Goal: Task Accomplishment & Management: Manage account settings

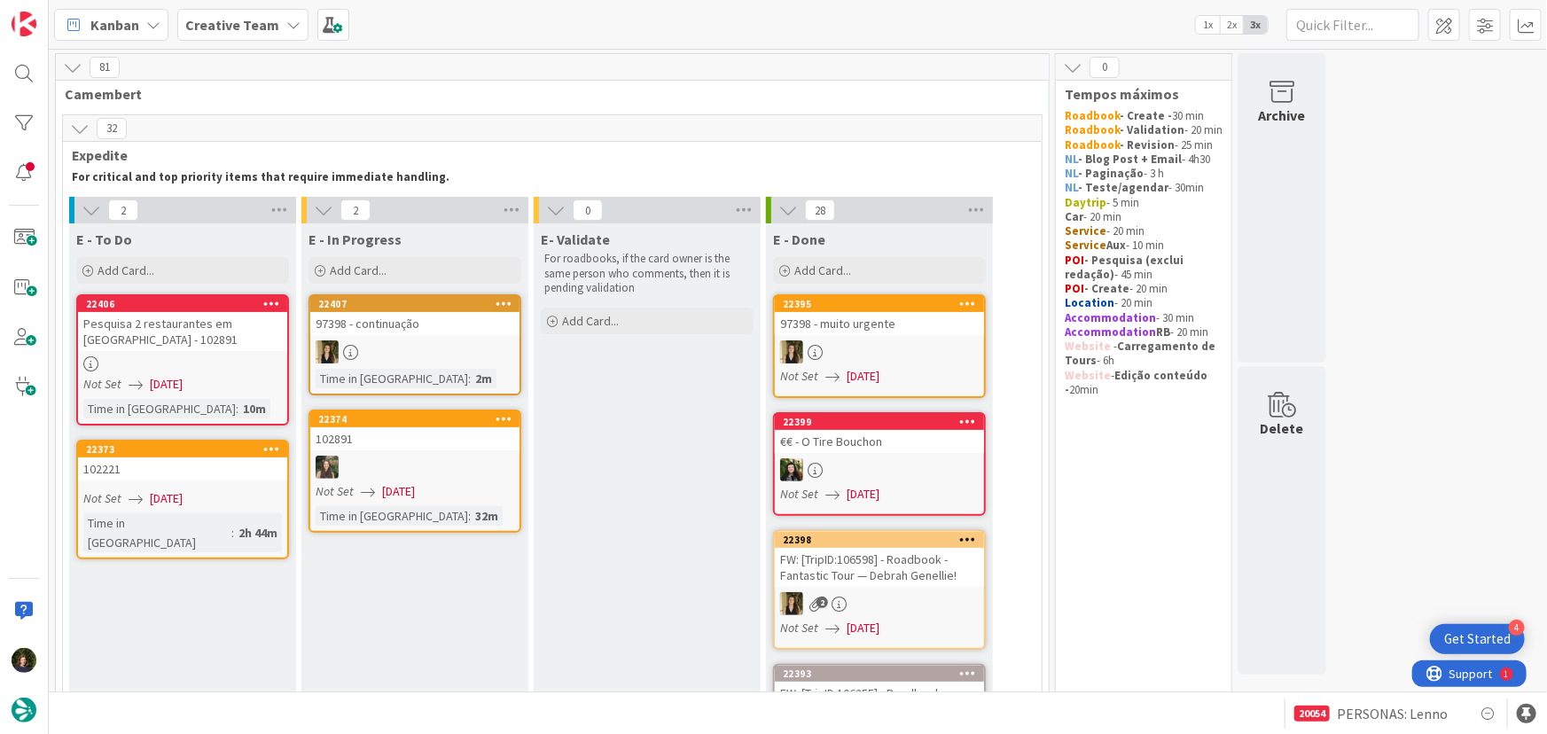
scroll to position [1590, 0]
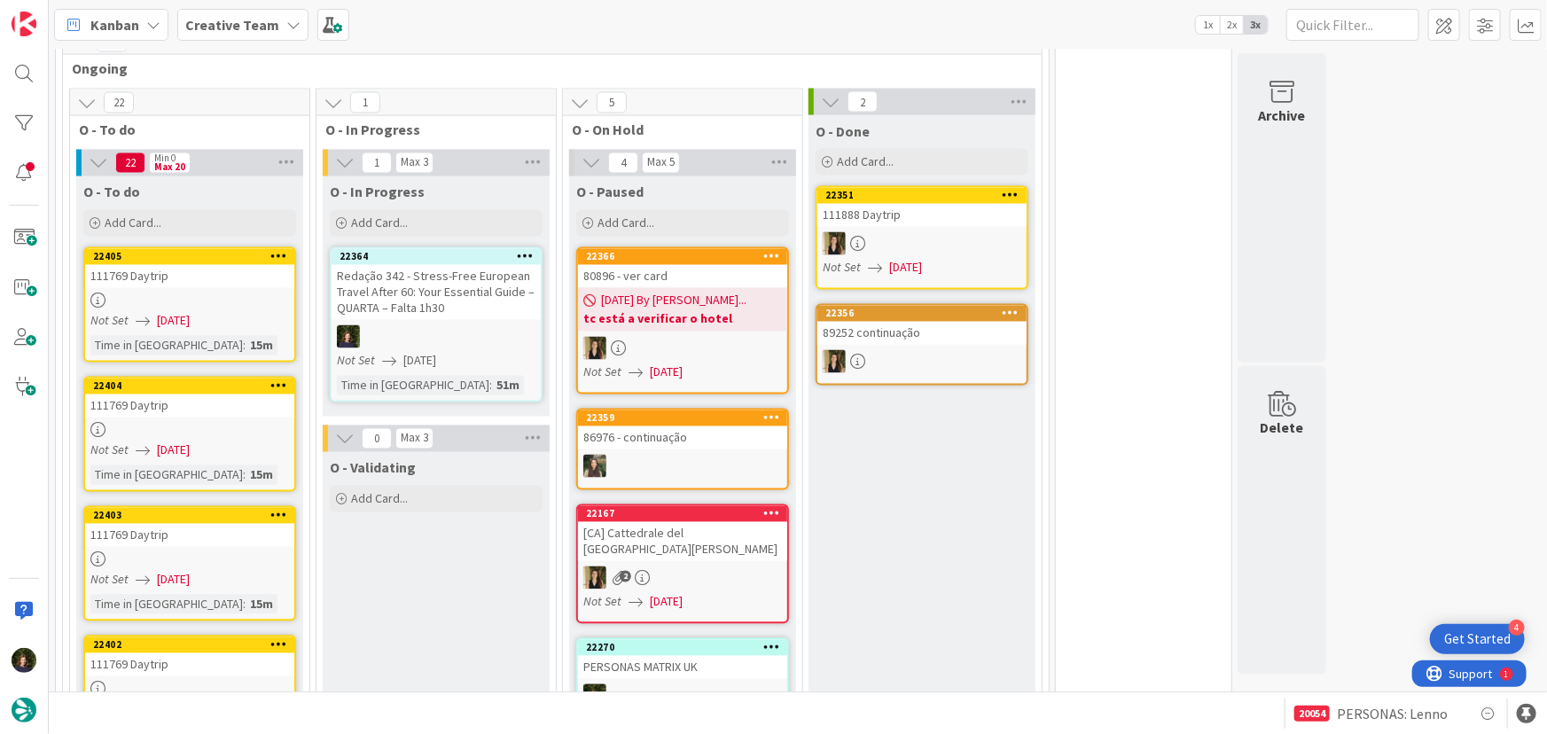
click at [239, 18] on b "Creative Team" at bounding box center [232, 25] width 94 height 18
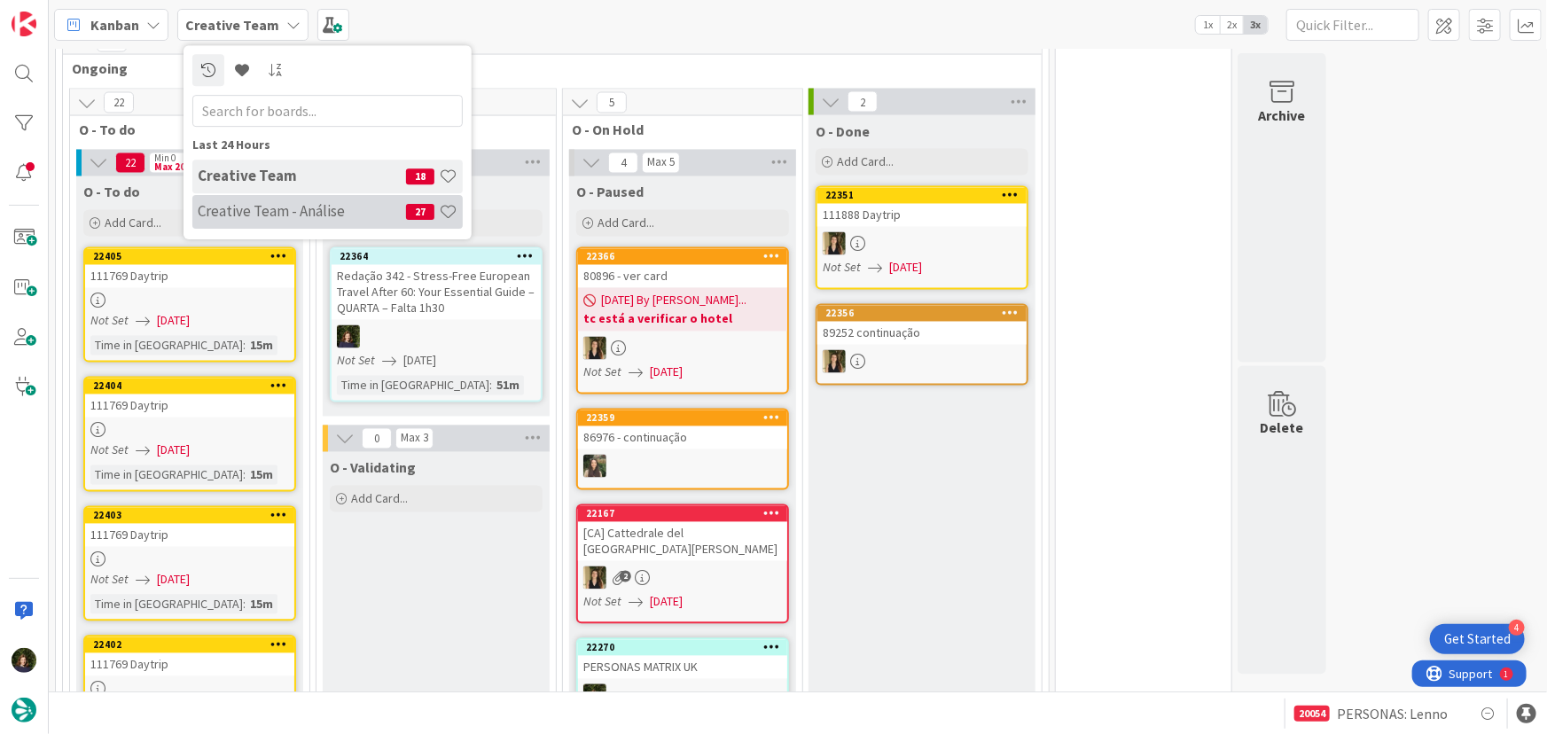
click at [248, 211] on h4 "Creative Team - Análise" at bounding box center [302, 211] width 208 height 18
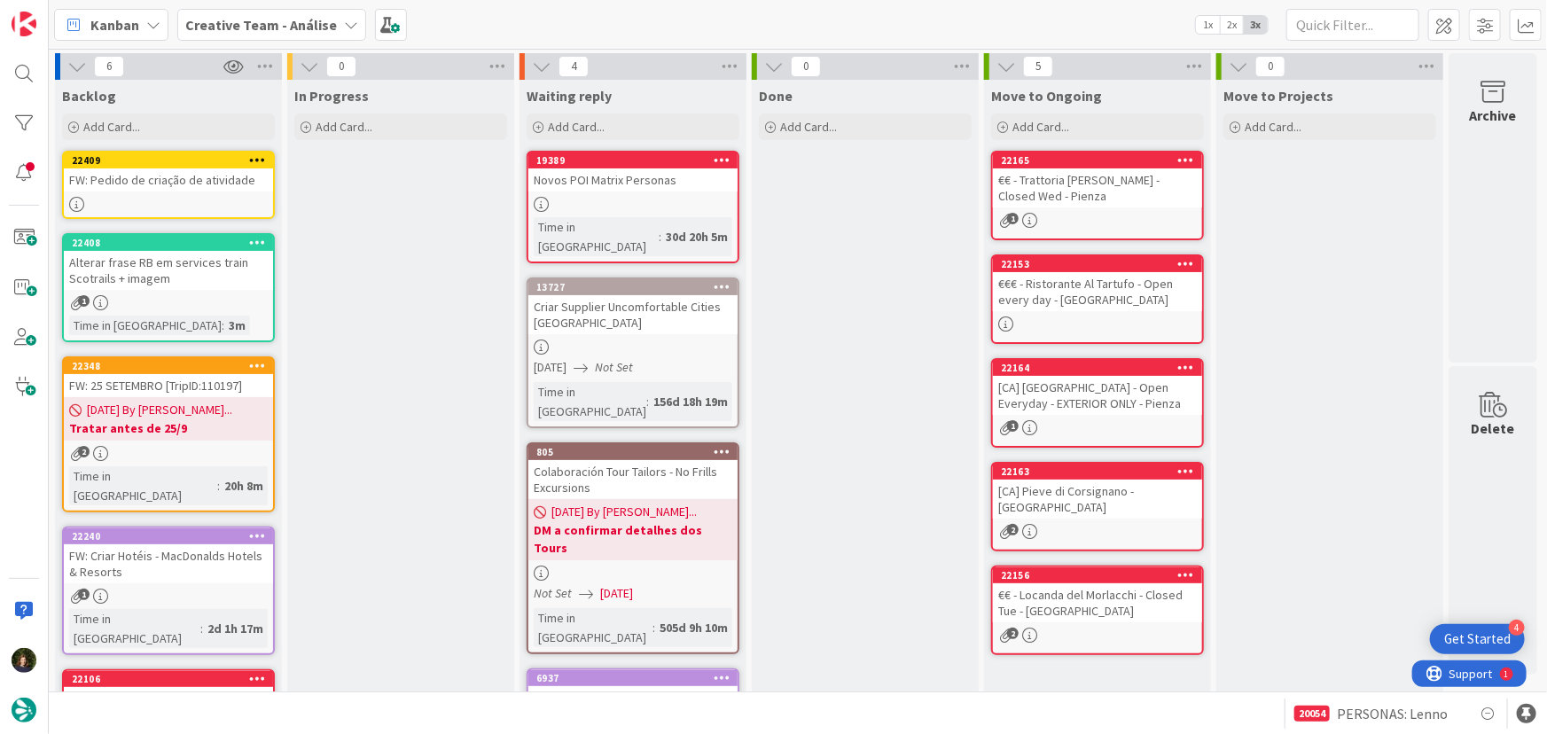
click at [165, 188] on div "FW: Pedido de criação de atividade" at bounding box center [168, 179] width 209 height 23
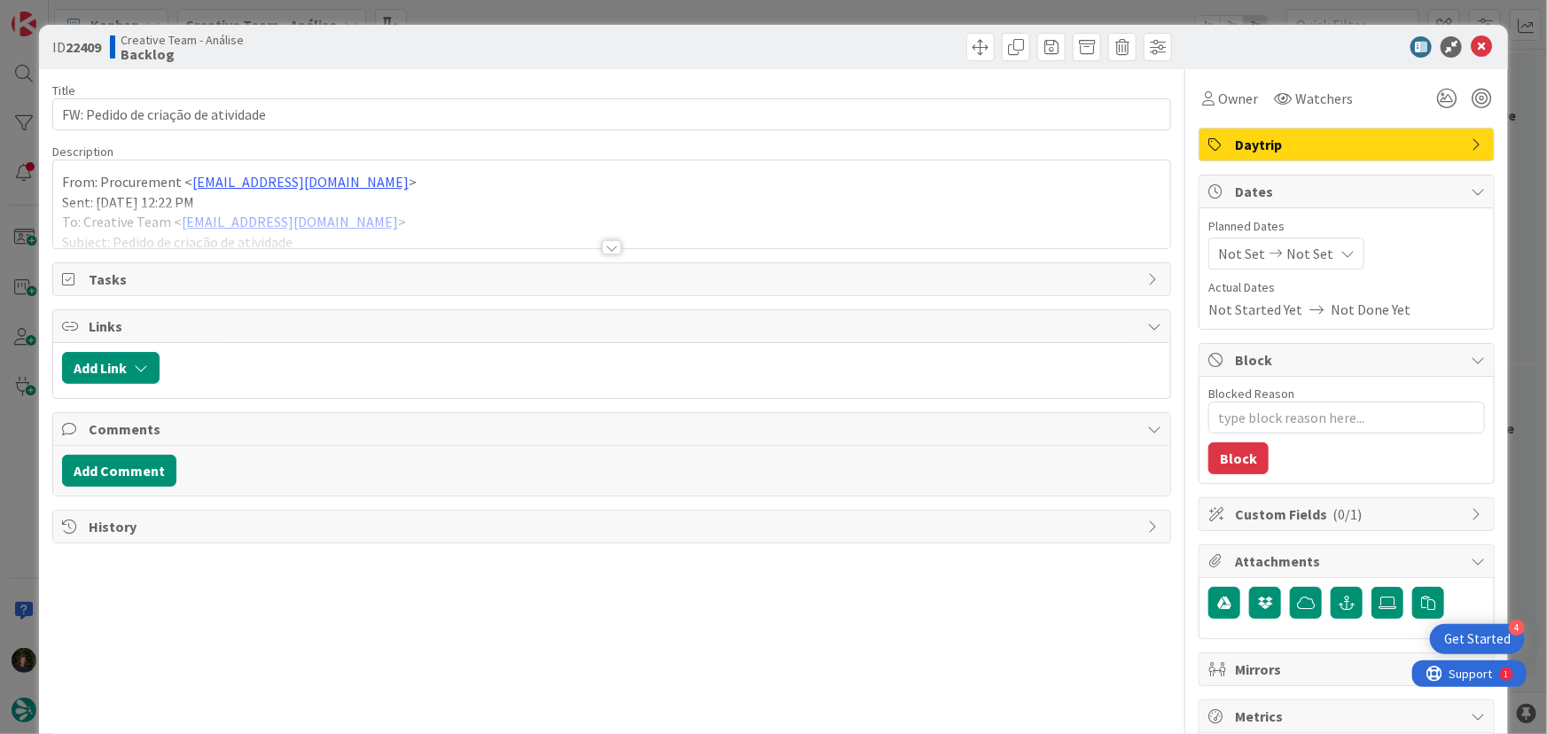
click at [1248, 135] on span "Daytrip" at bounding box center [1348, 144] width 227 height 21
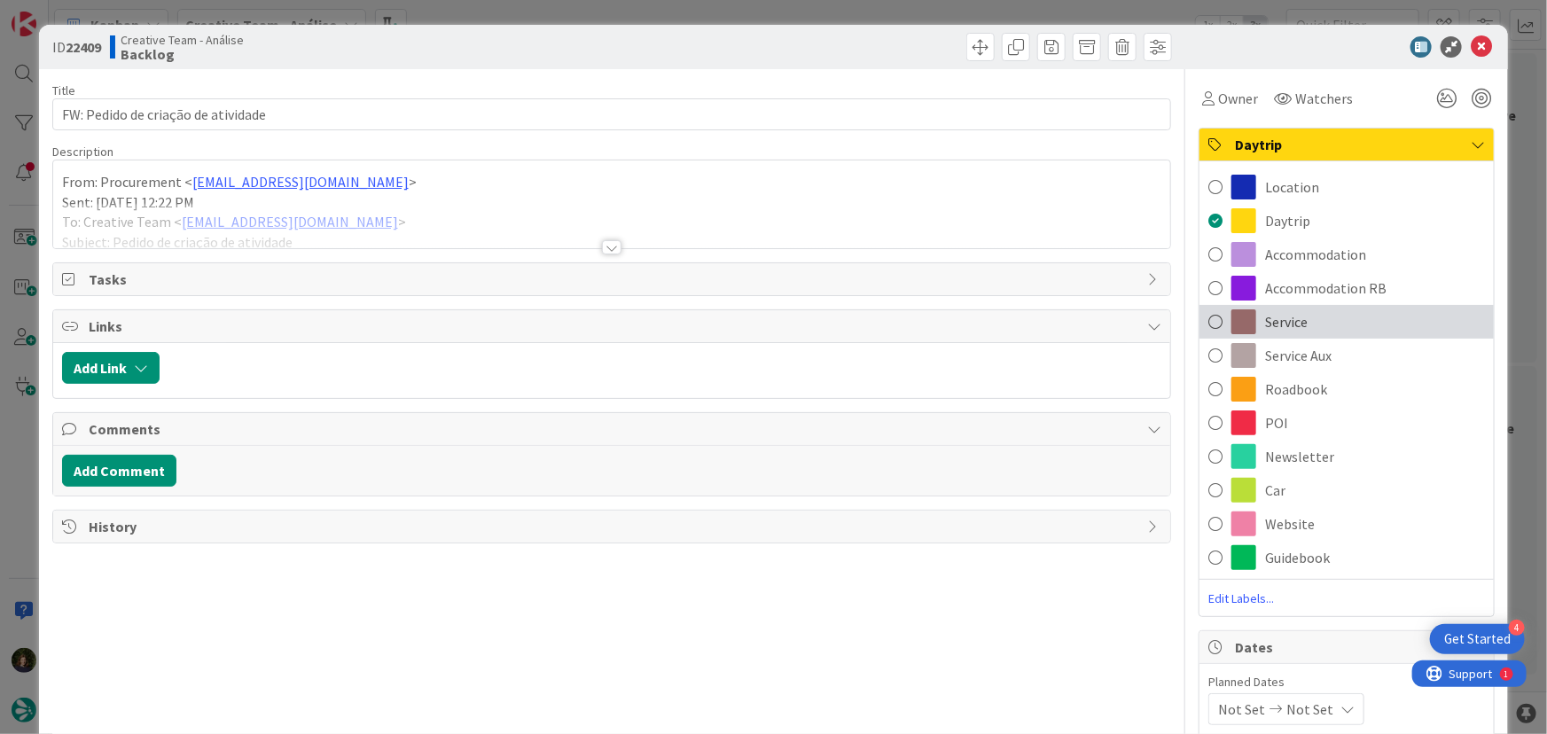
click at [1290, 319] on span "Service" at bounding box center [1286, 321] width 43 height 21
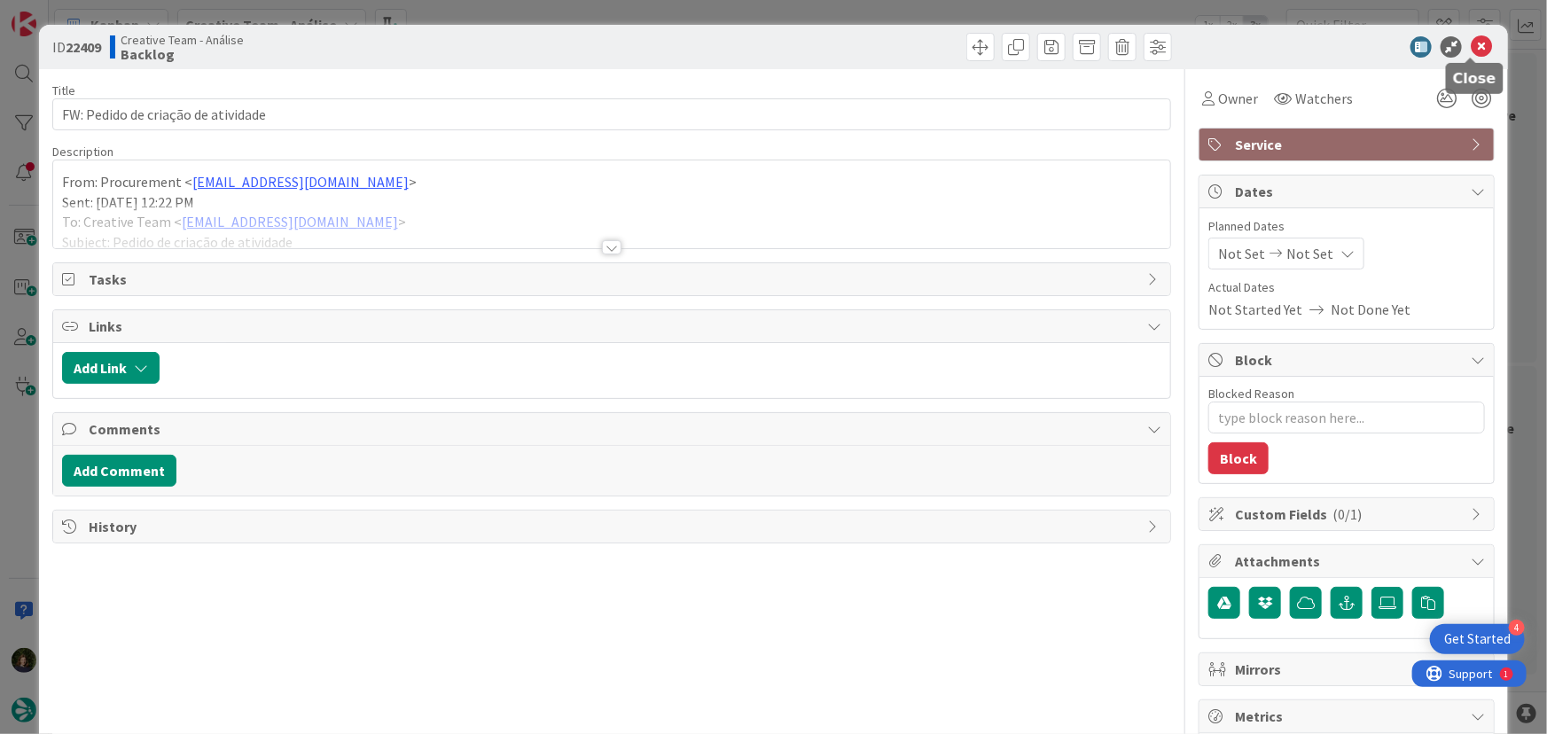
click at [1473, 50] on icon at bounding box center [1481, 46] width 21 height 21
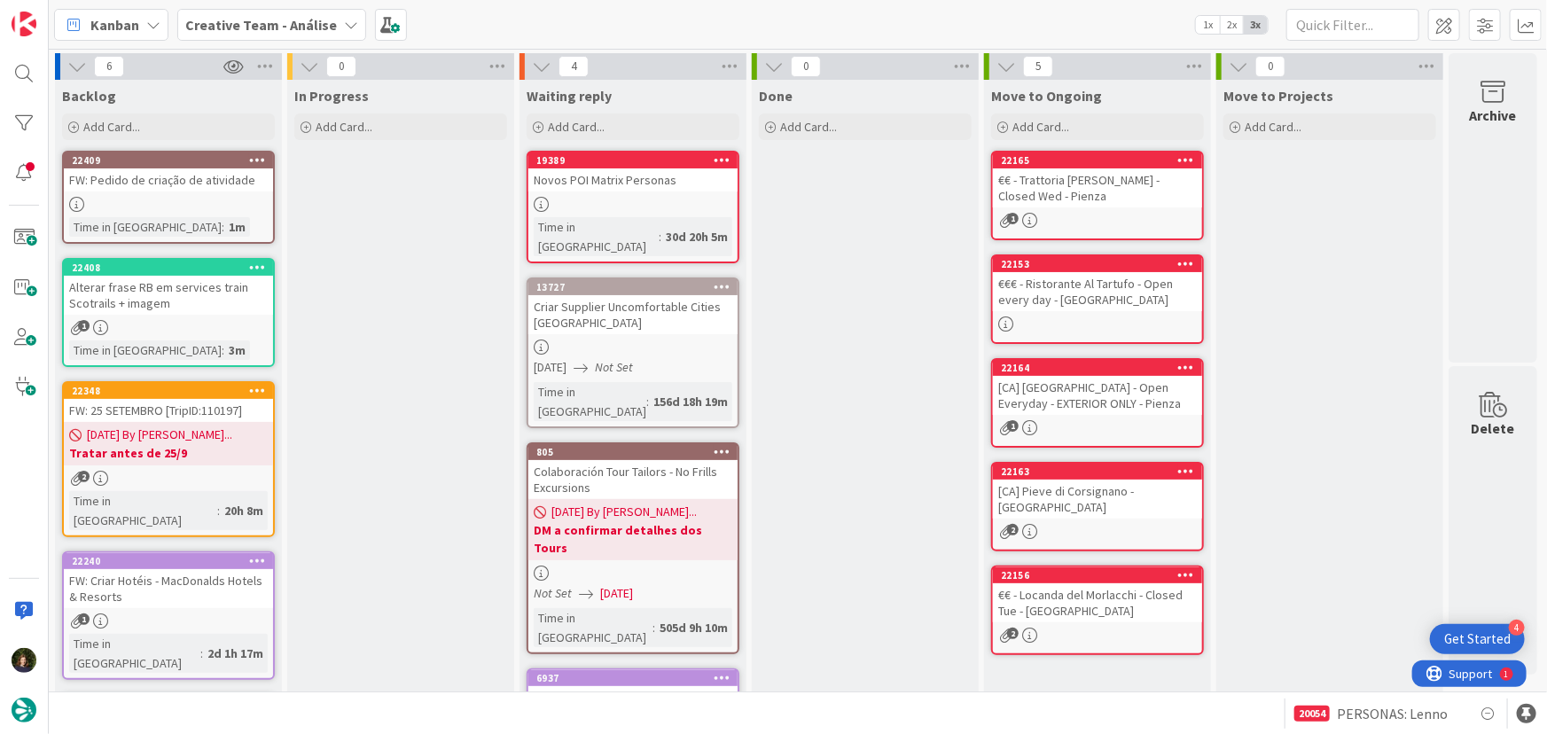
click at [328, 22] on div "Creative Team - Análise" at bounding box center [271, 25] width 189 height 32
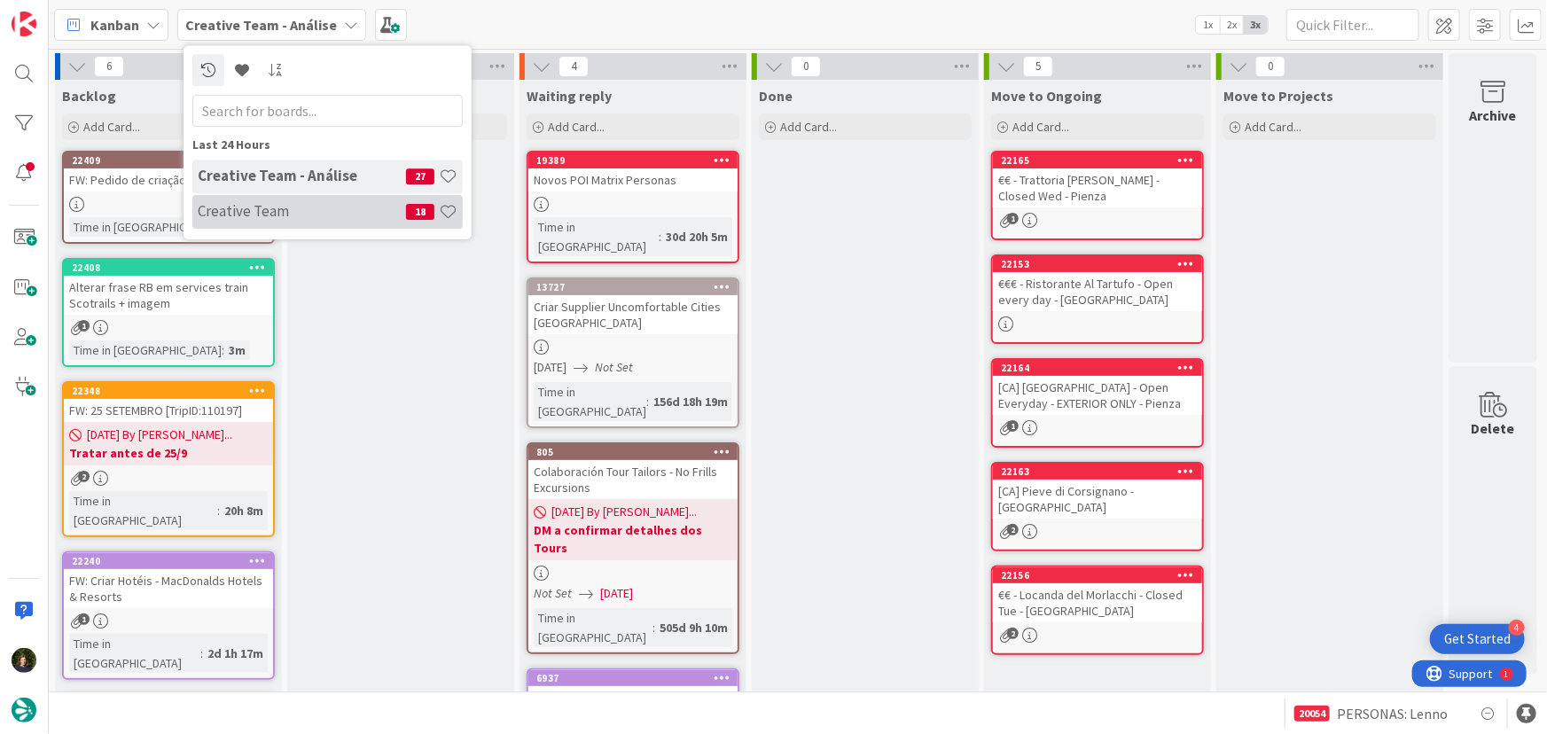
click at [324, 209] on h4 "Creative Team" at bounding box center [302, 211] width 208 height 18
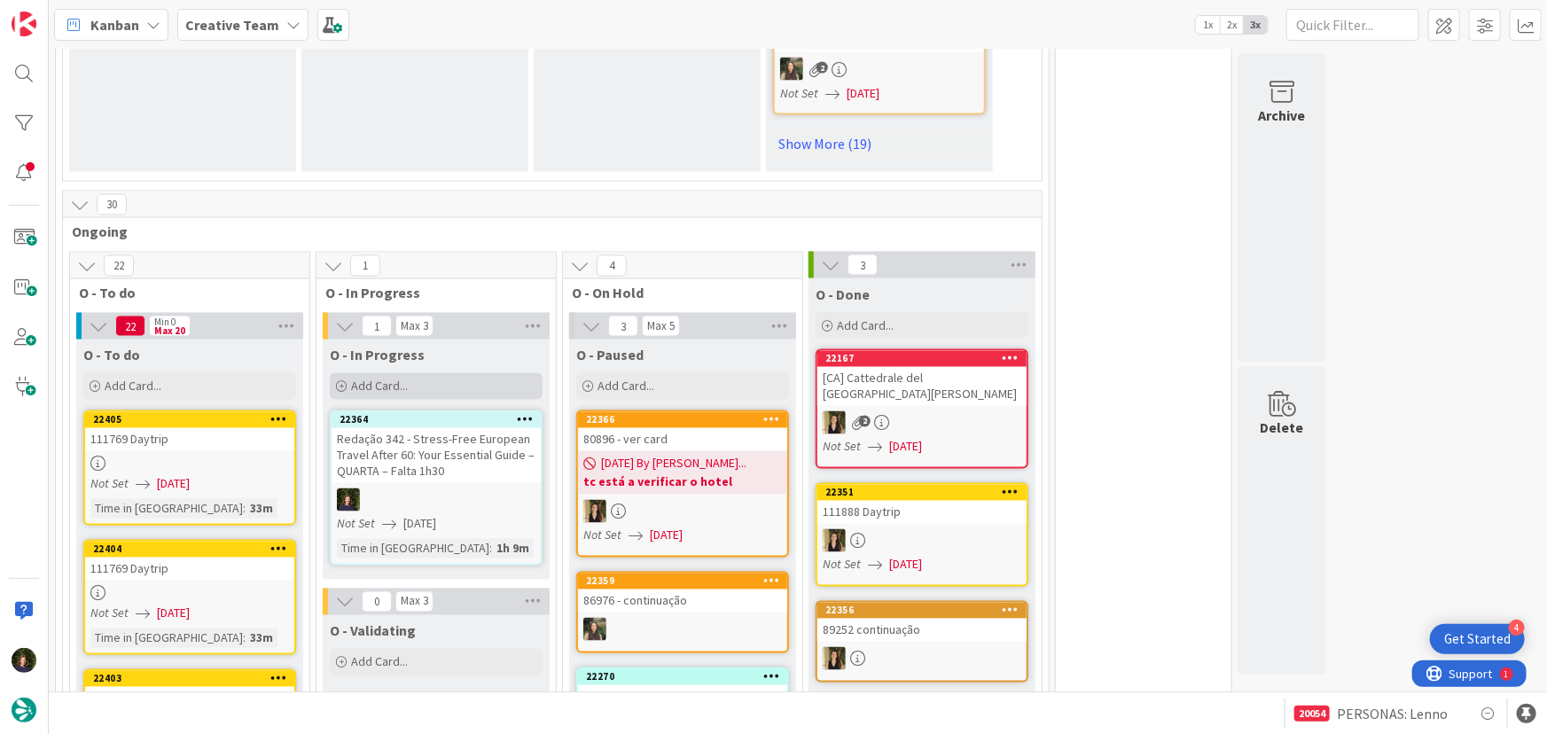
scroll to position [1531, 0]
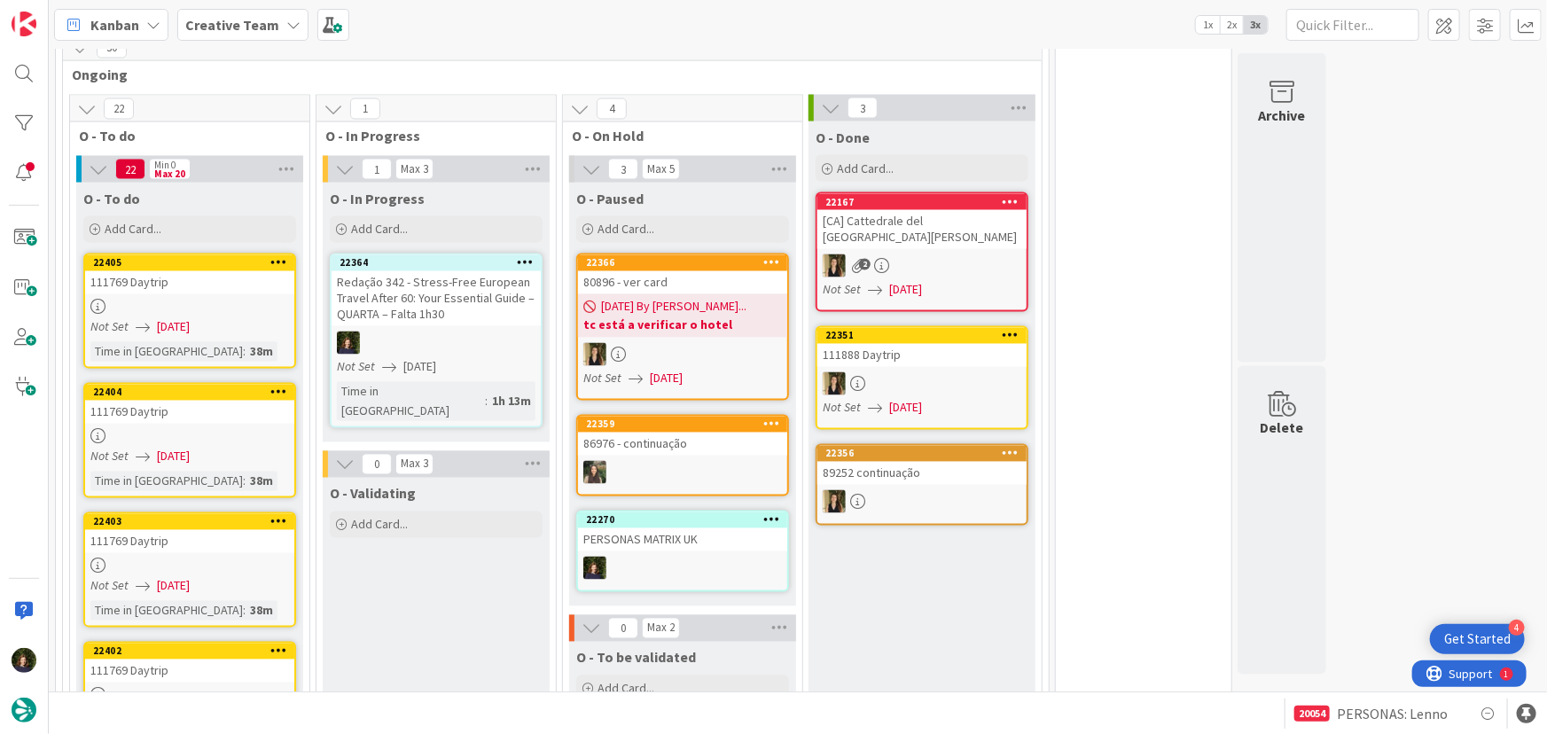
click at [204, 25] on b "Creative Team" at bounding box center [232, 25] width 94 height 18
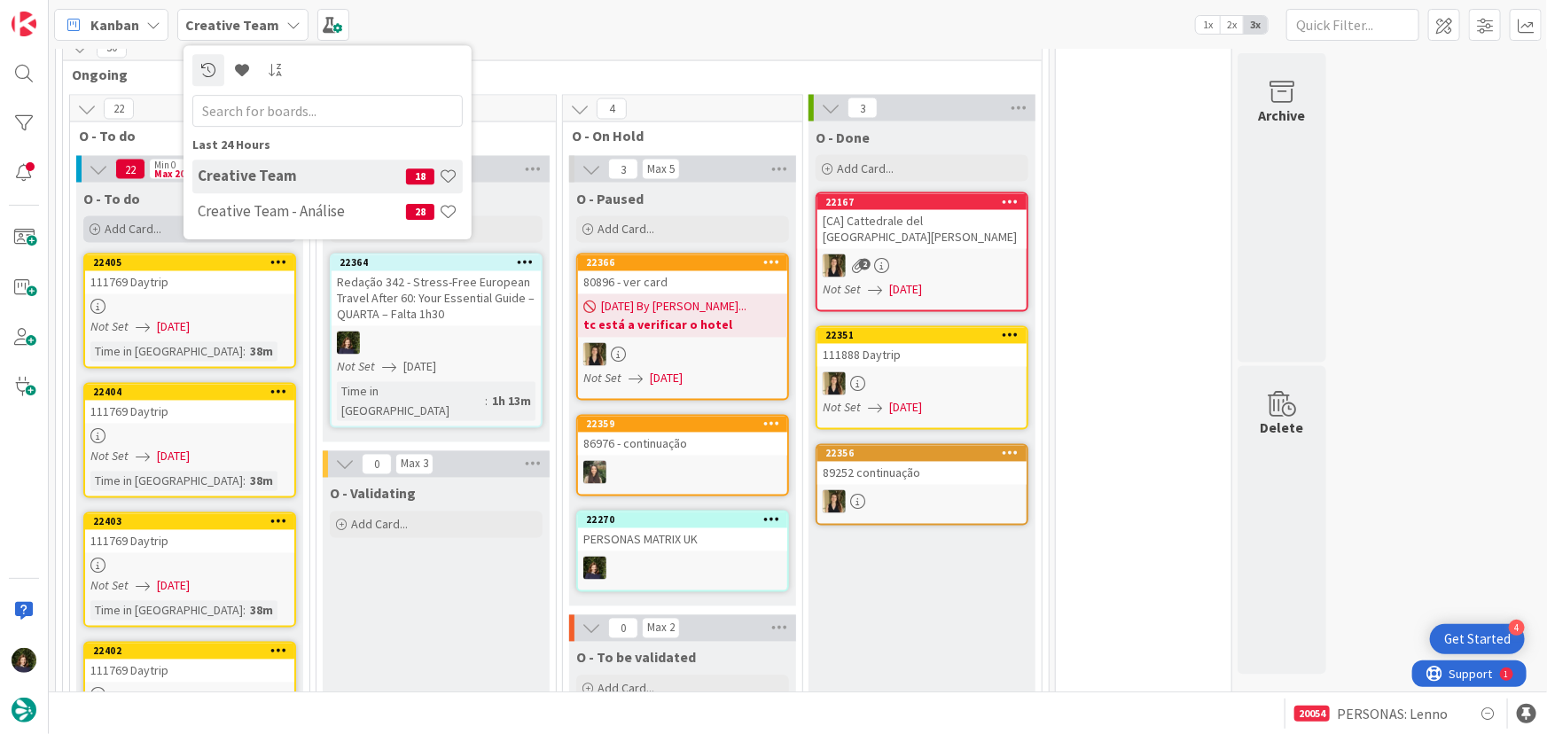
click at [213, 212] on h4 "Creative Team - Análise" at bounding box center [302, 211] width 208 height 18
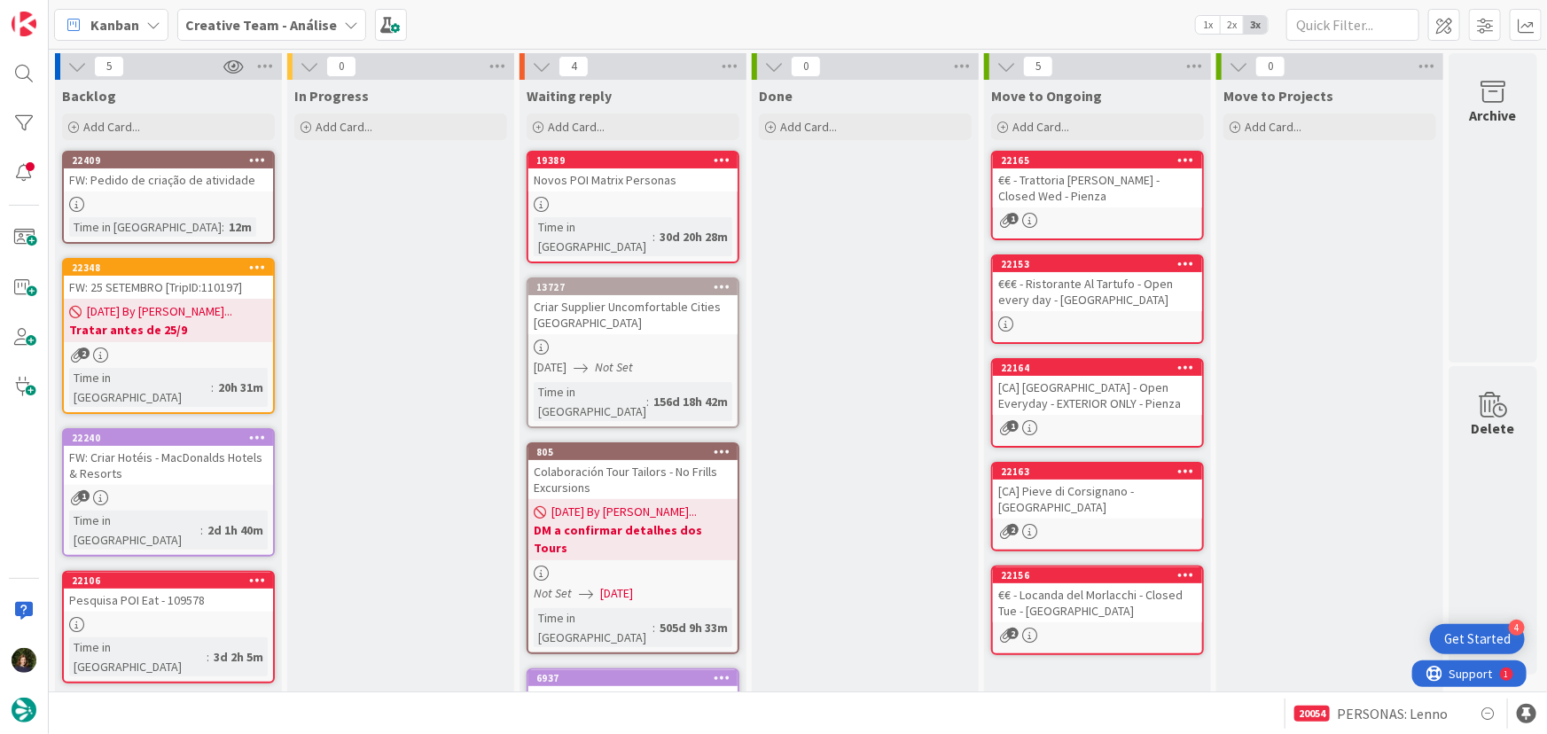
click at [344, 24] on icon at bounding box center [351, 25] width 14 height 14
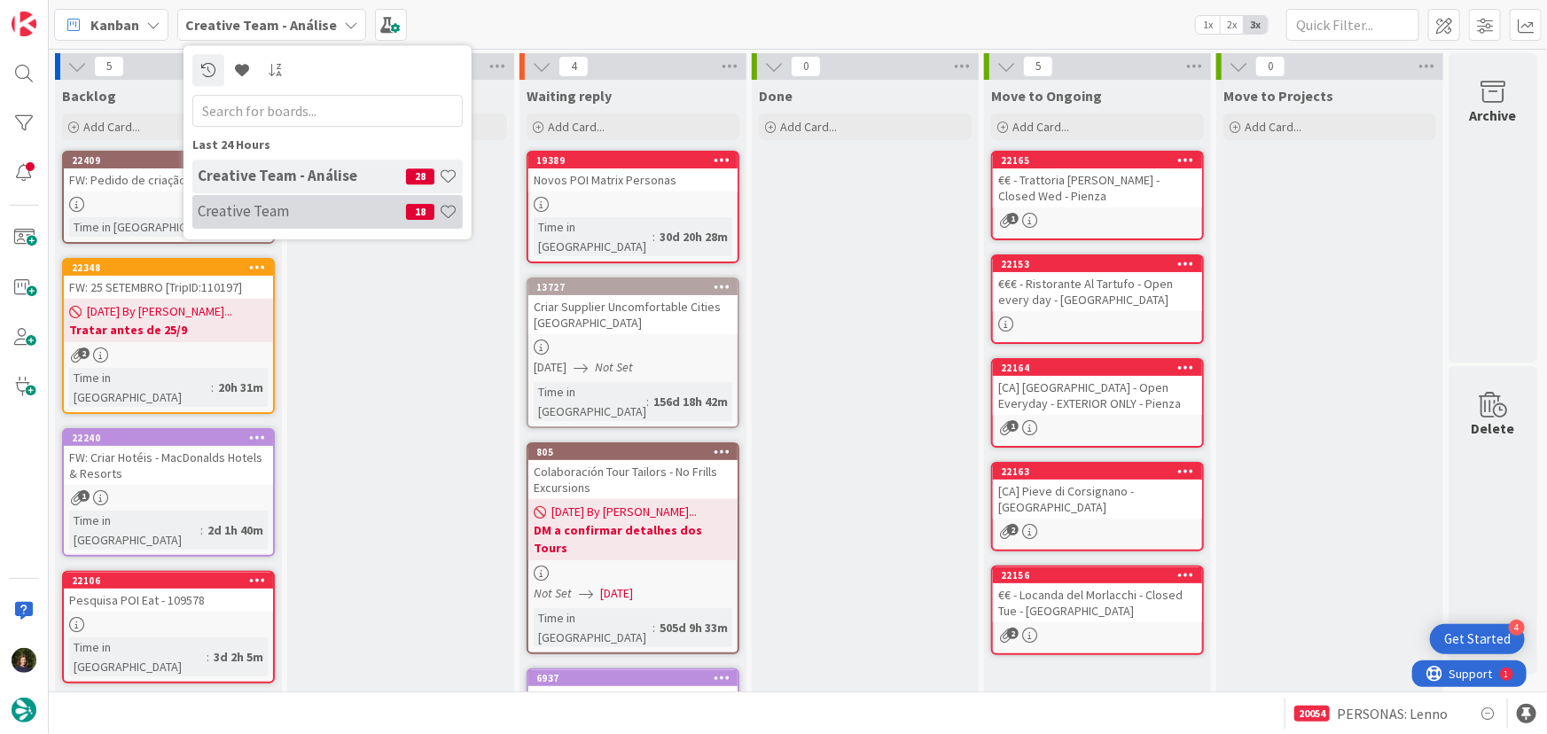
click at [314, 213] on h4 "Creative Team" at bounding box center [302, 211] width 208 height 18
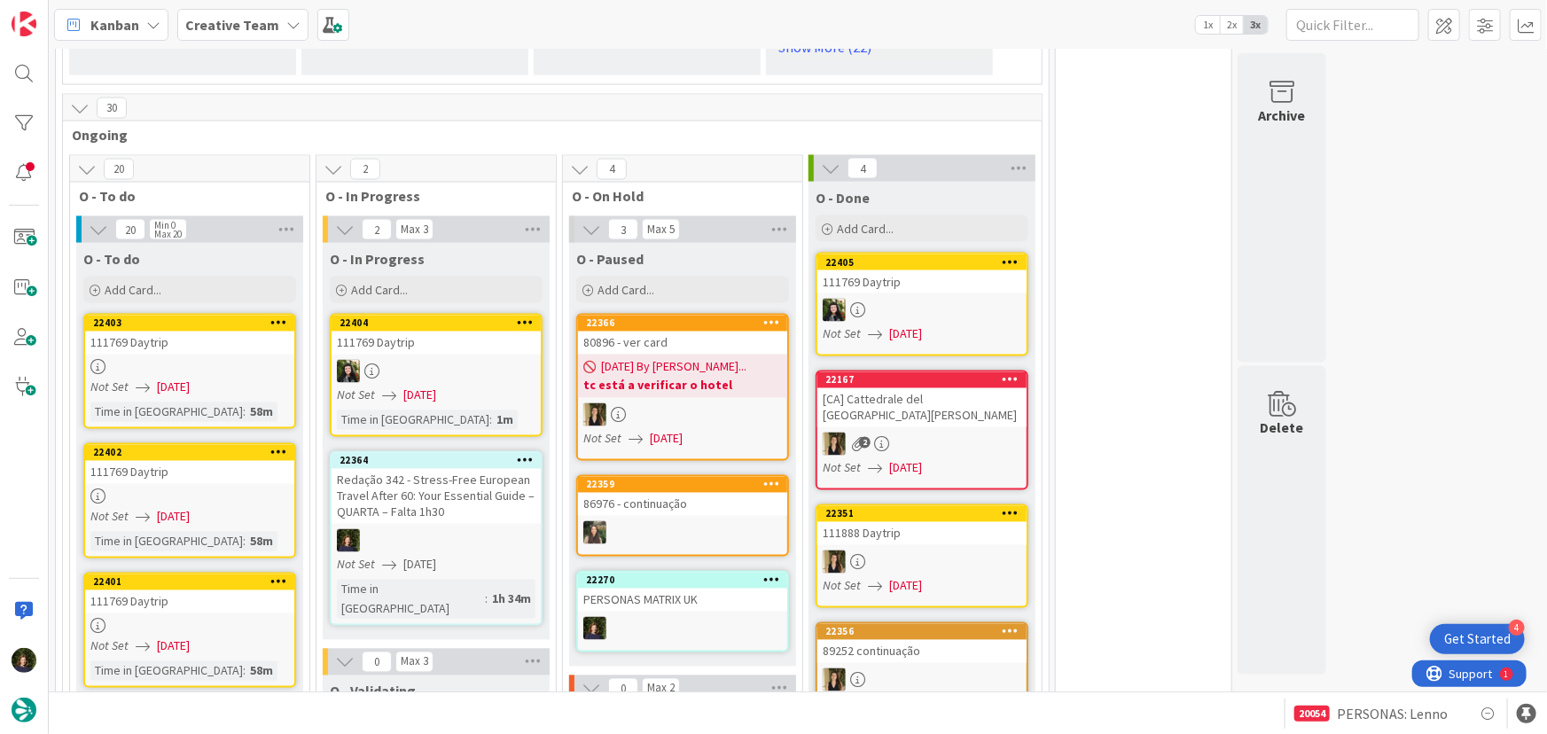
scroll to position [1612, 0]
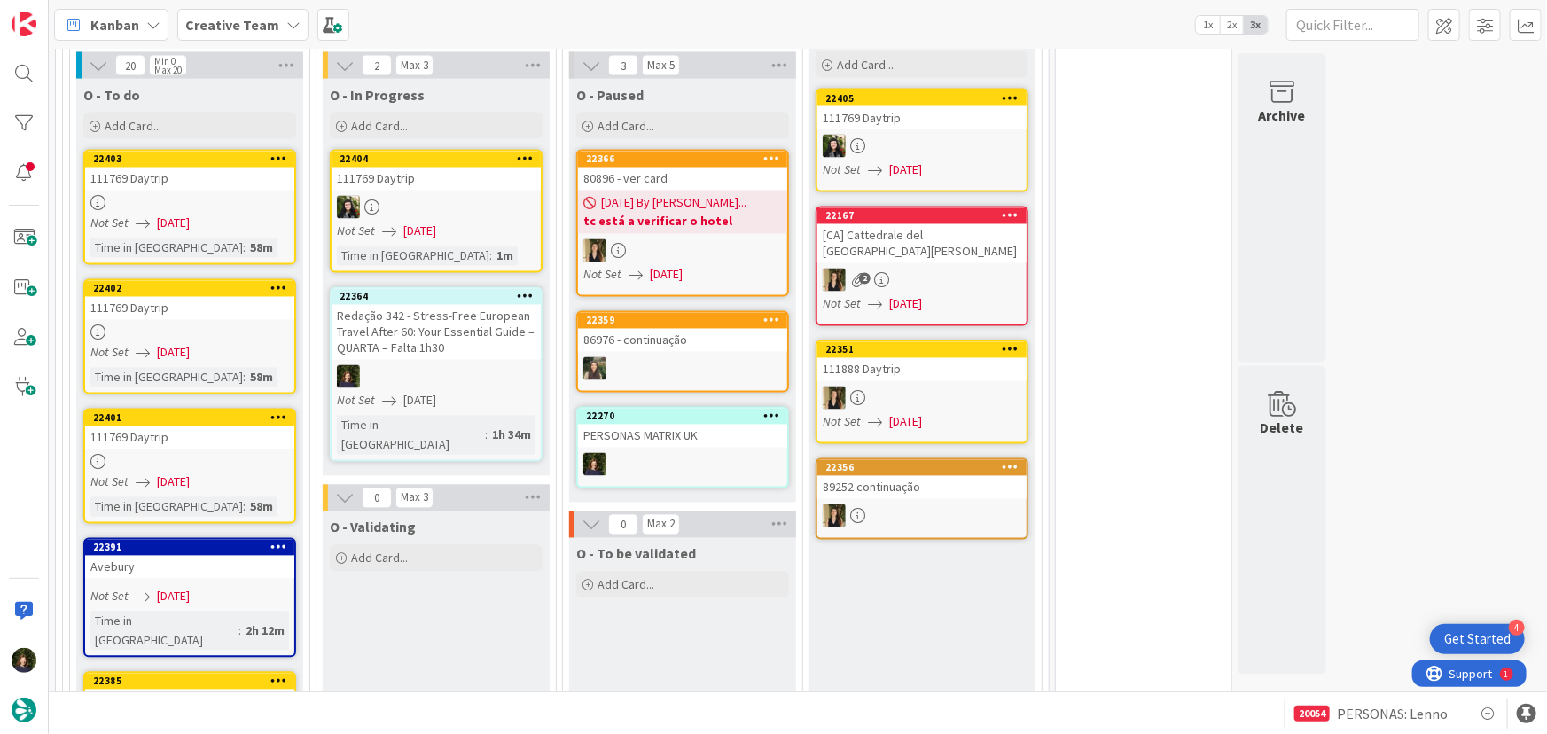
click at [521, 296] on icon at bounding box center [525, 296] width 17 height 12
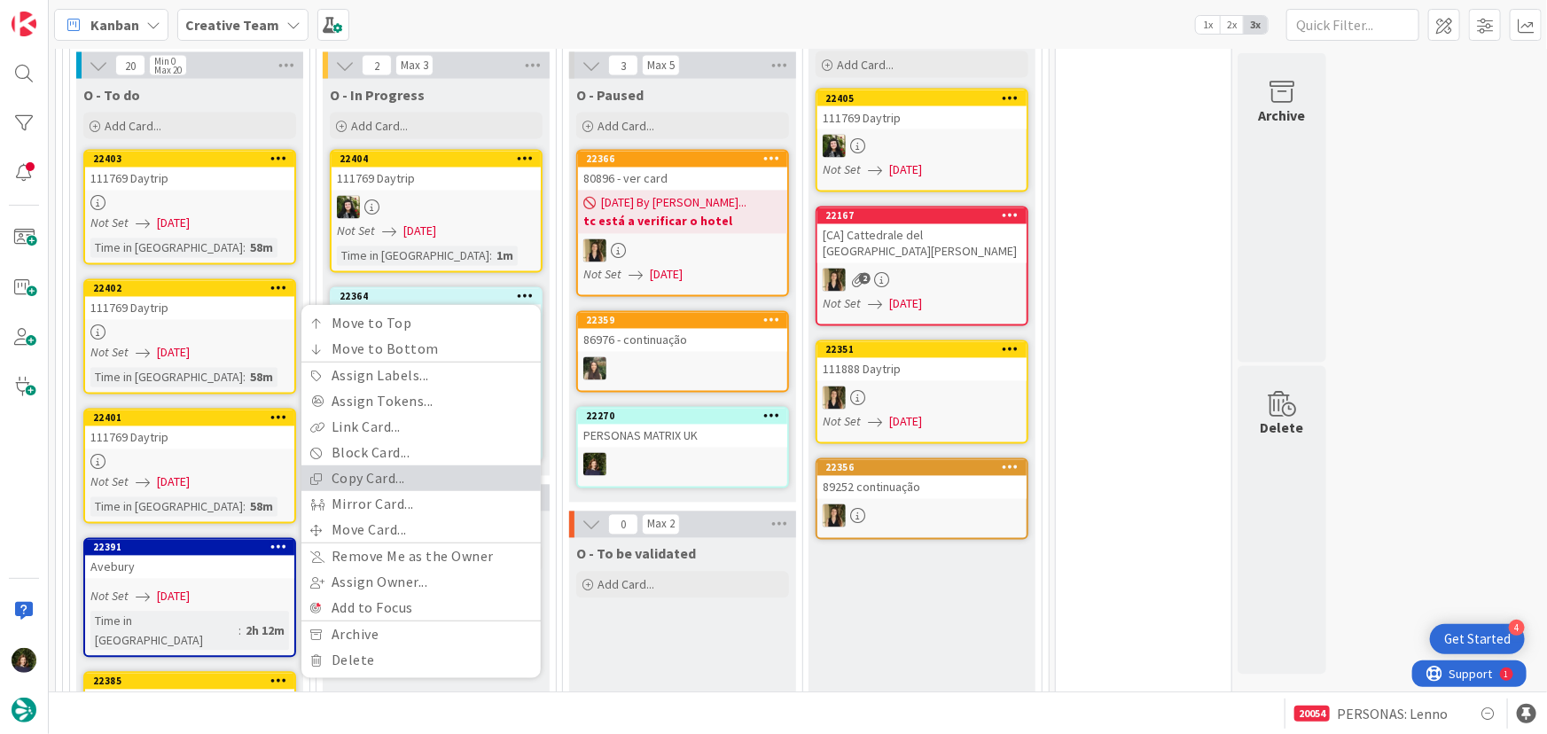
click at [399, 474] on link "Copy Card..." at bounding box center [420, 479] width 239 height 26
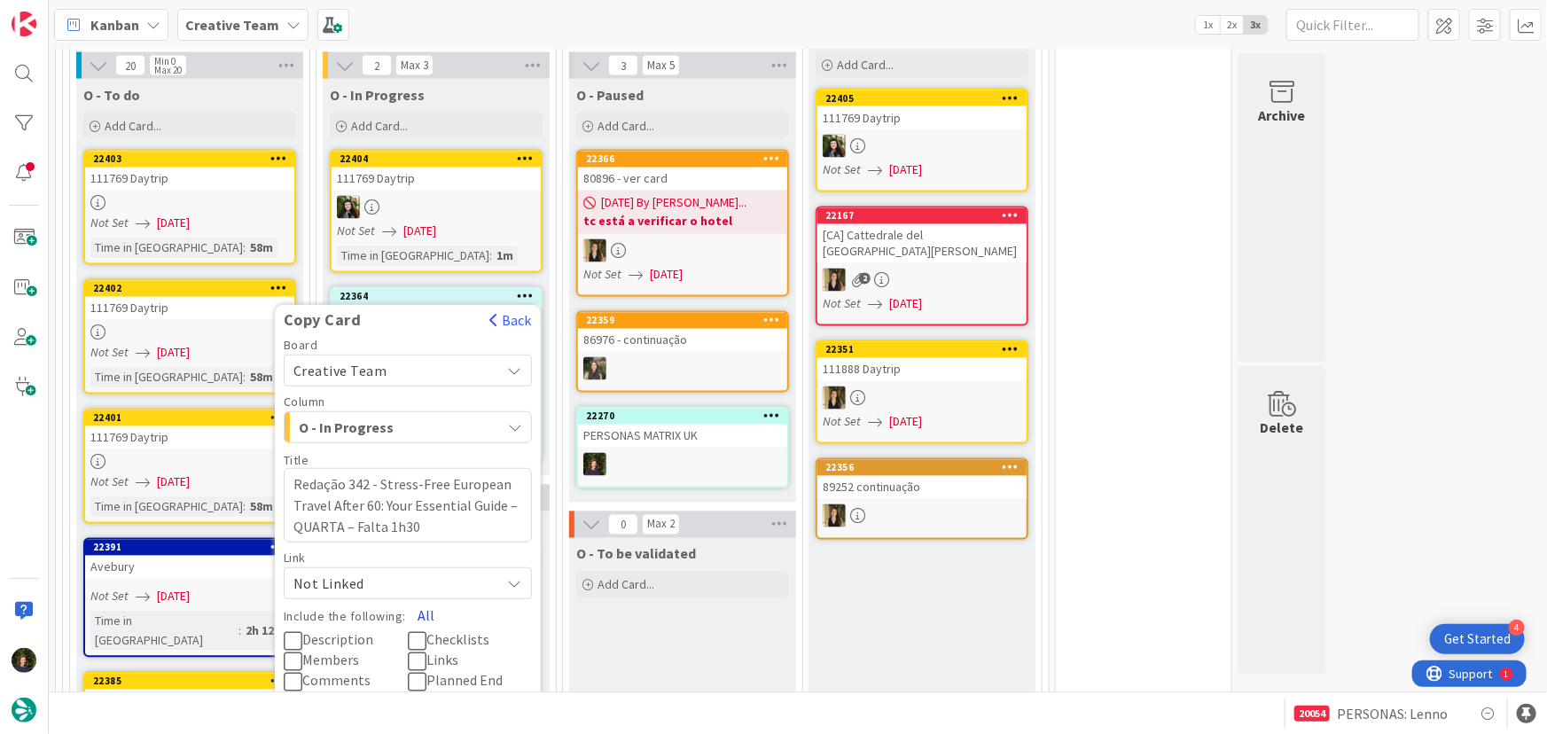
click at [416, 602] on button "All" at bounding box center [426, 615] width 40 height 32
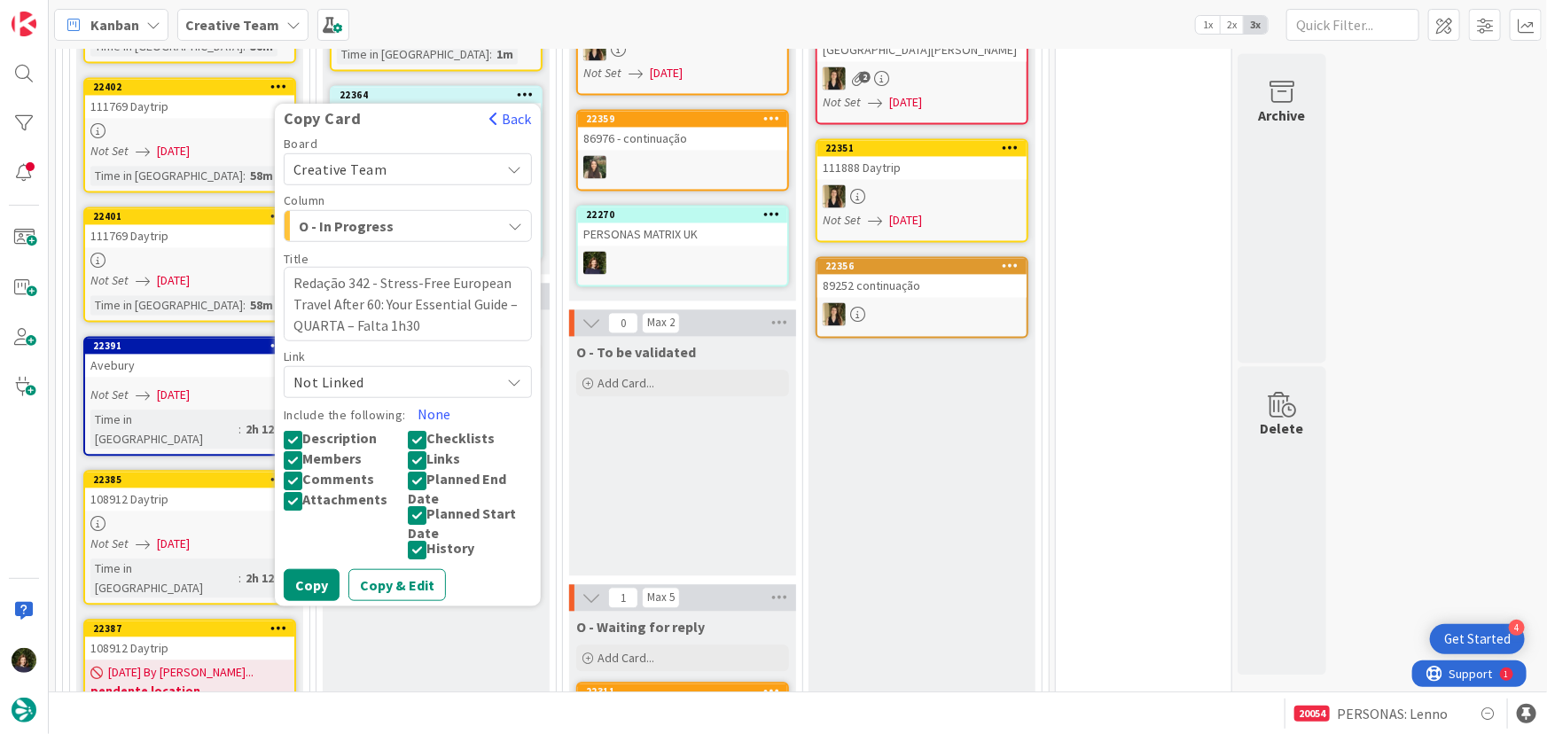
scroll to position [1933, 0]
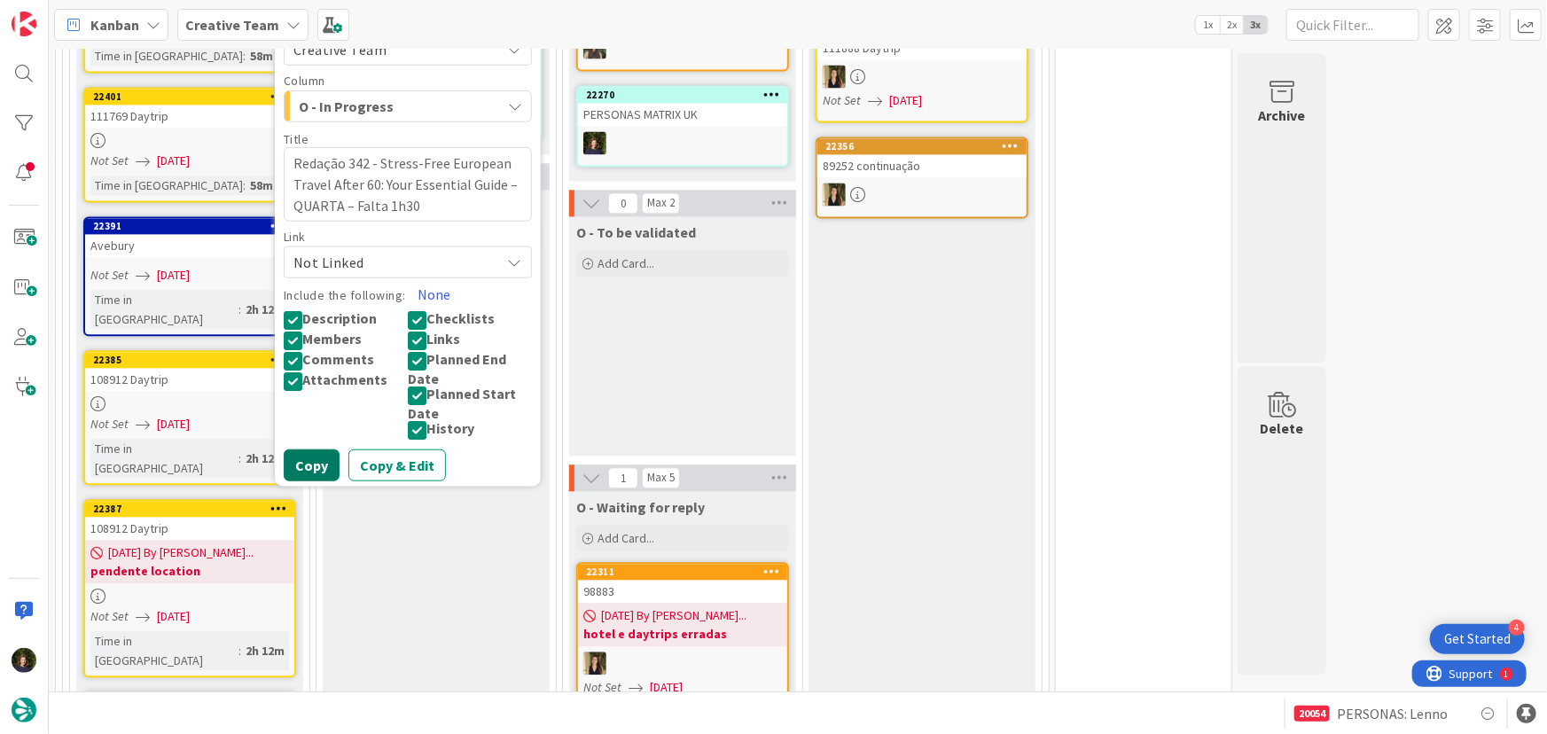
click at [314, 455] on button "Copy" at bounding box center [312, 465] width 56 height 32
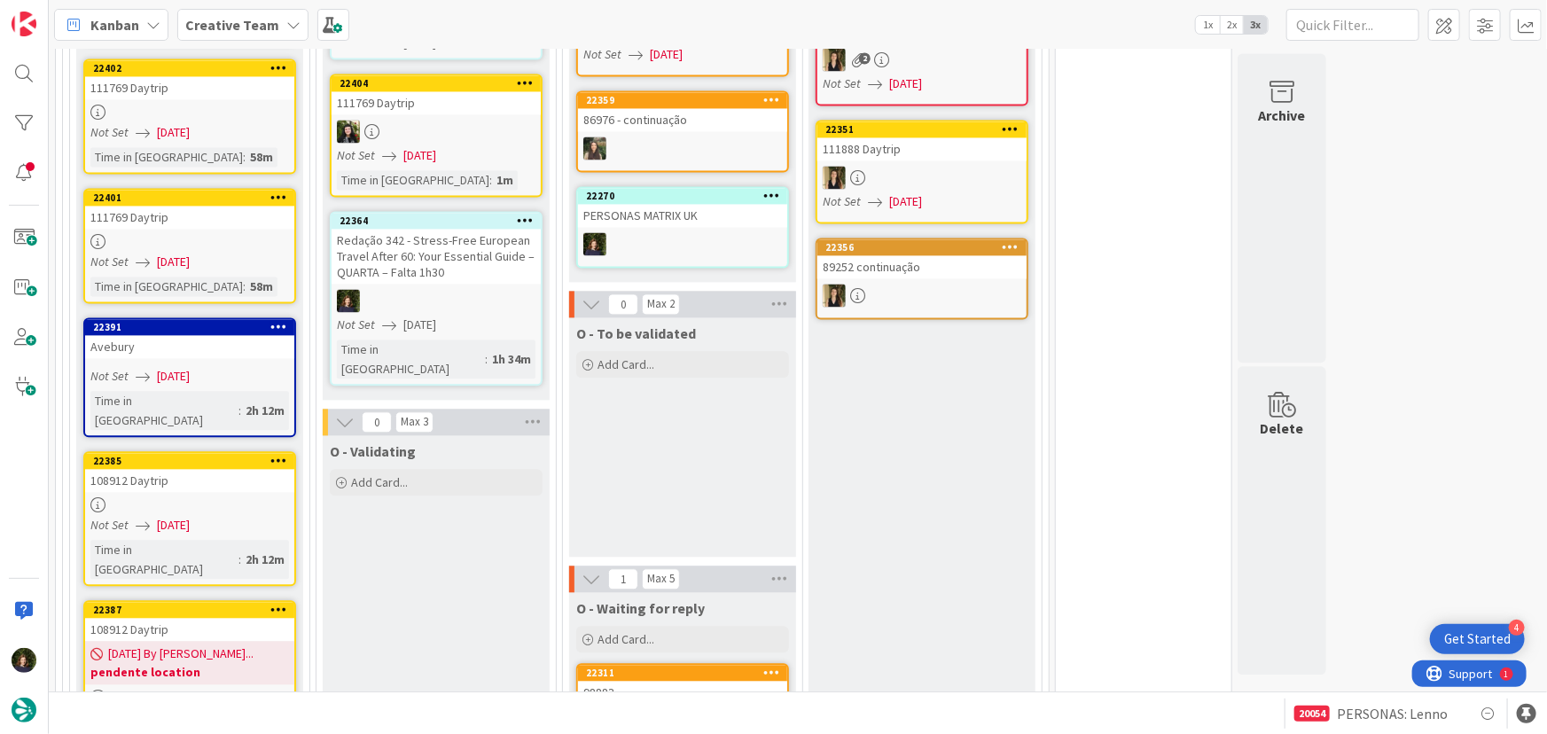
scroll to position [1692, 0]
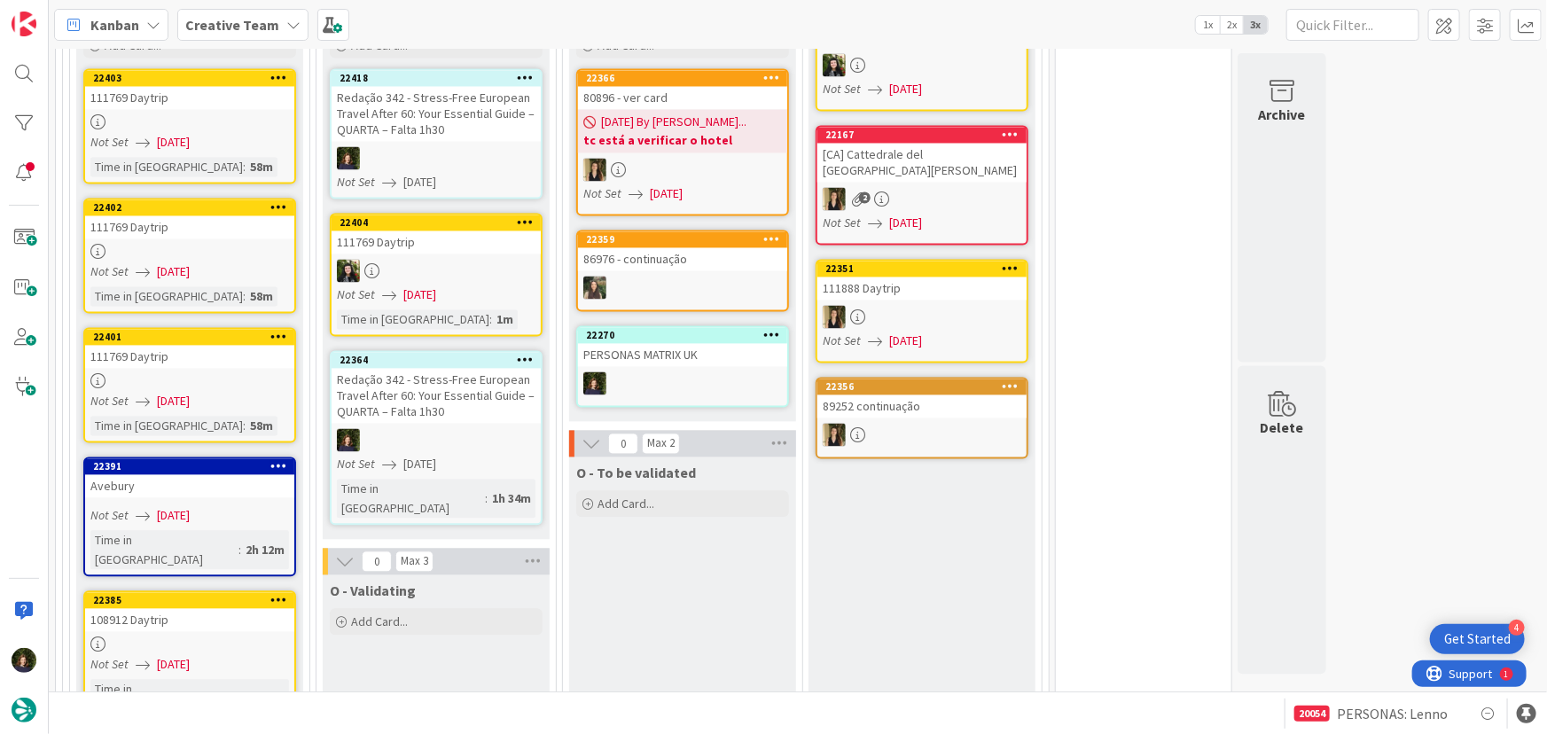
click at [528, 354] on icon at bounding box center [525, 360] width 17 height 12
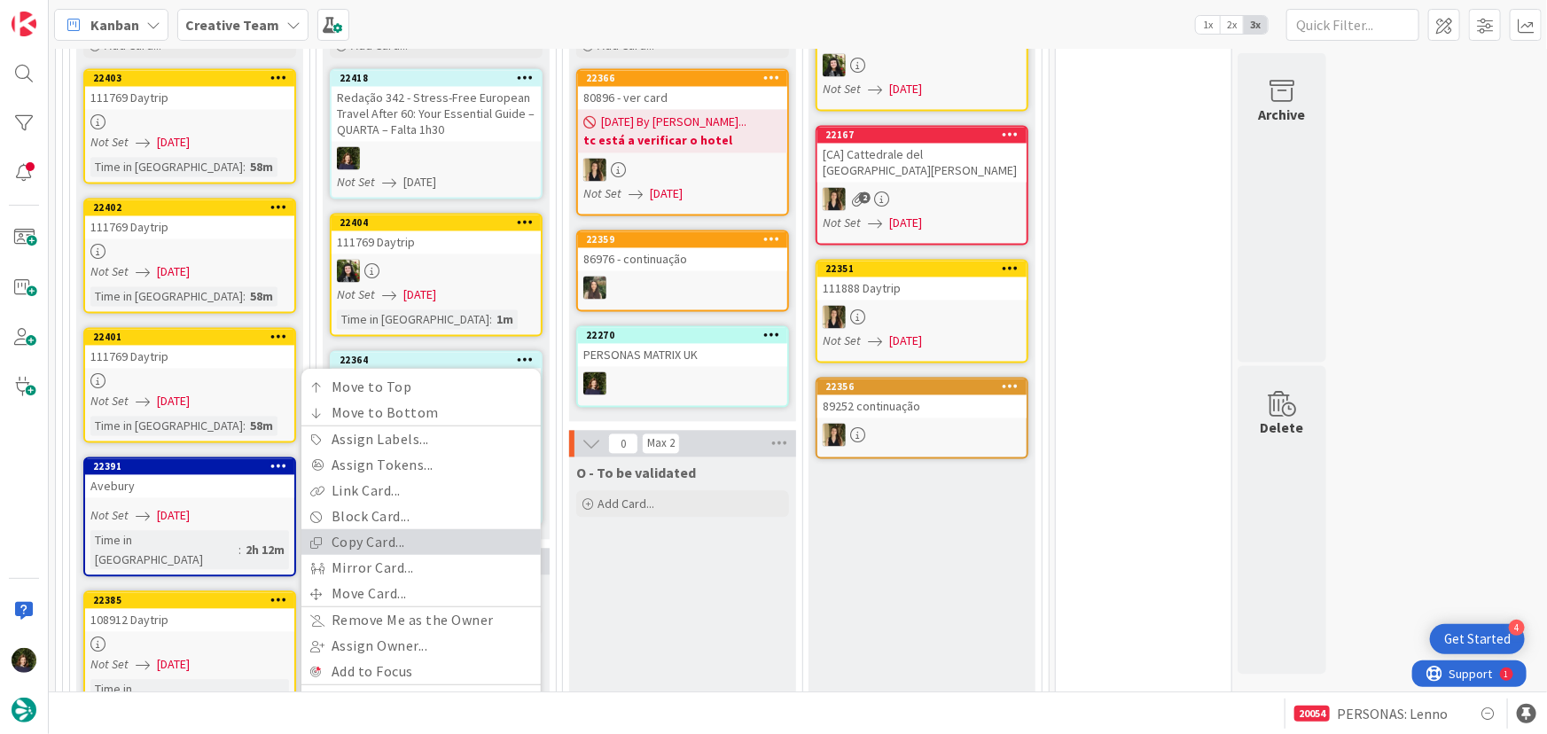
click at [434, 546] on link "Copy Card..." at bounding box center [420, 543] width 239 height 26
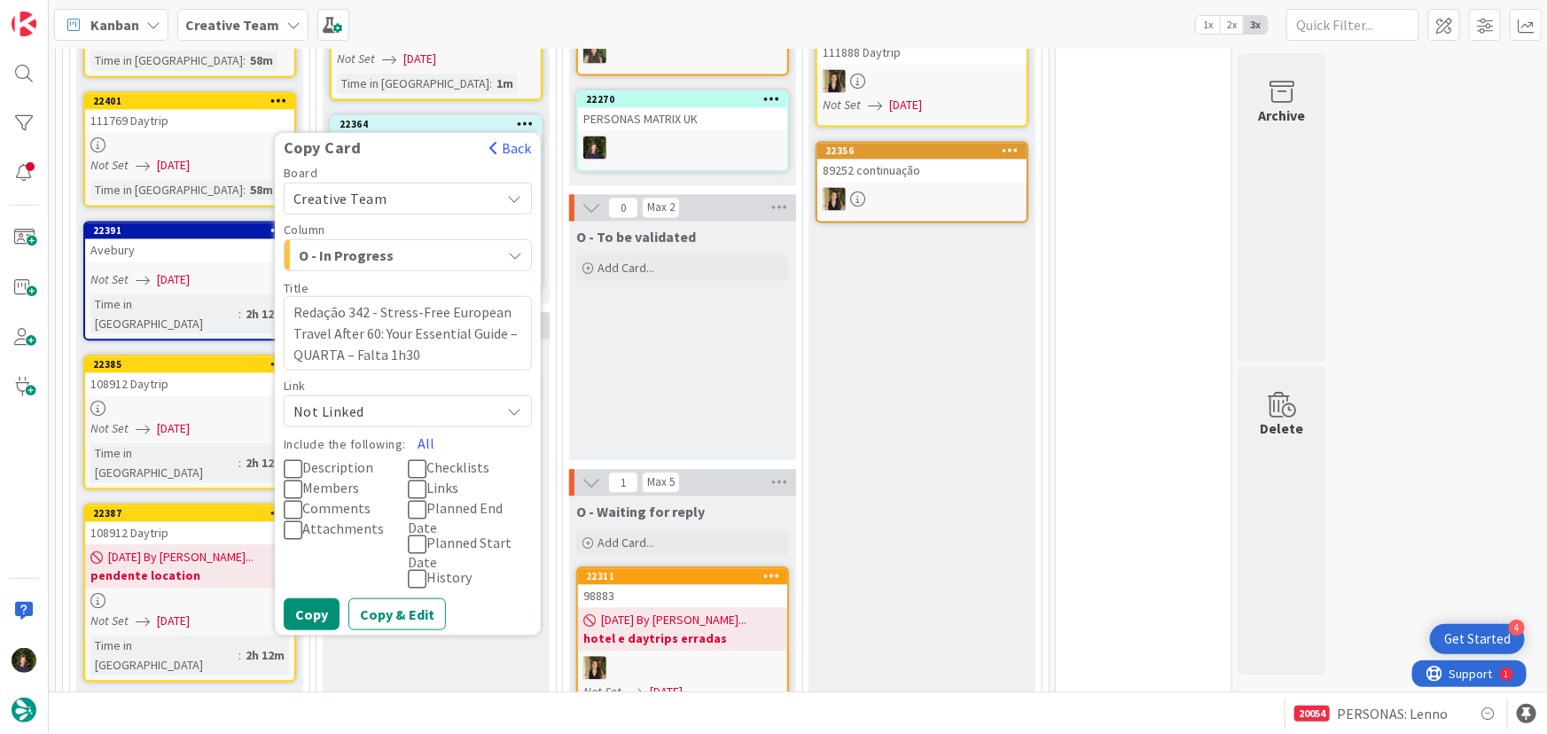
scroll to position [1933, 0]
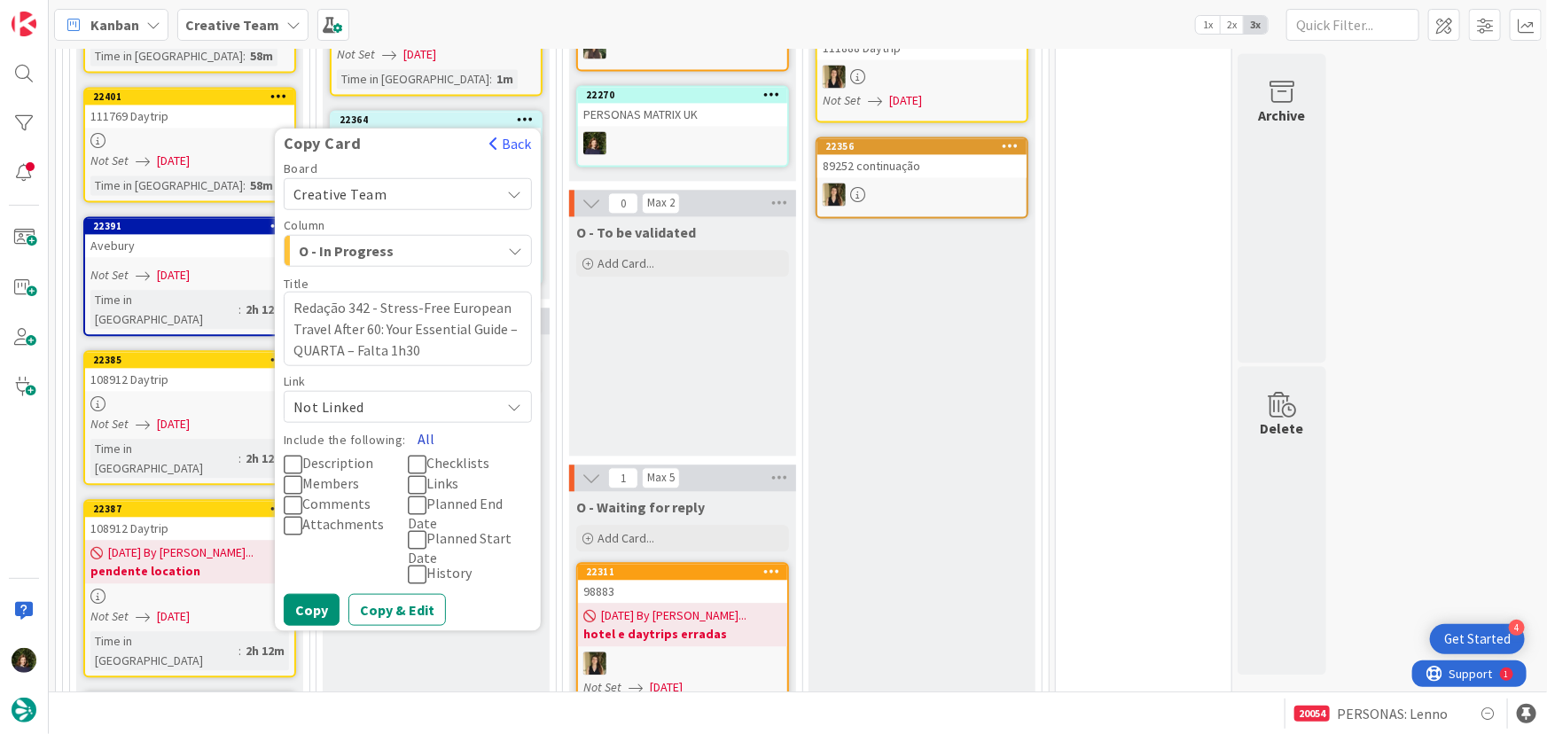
click at [425, 427] on button "All" at bounding box center [426, 438] width 40 height 32
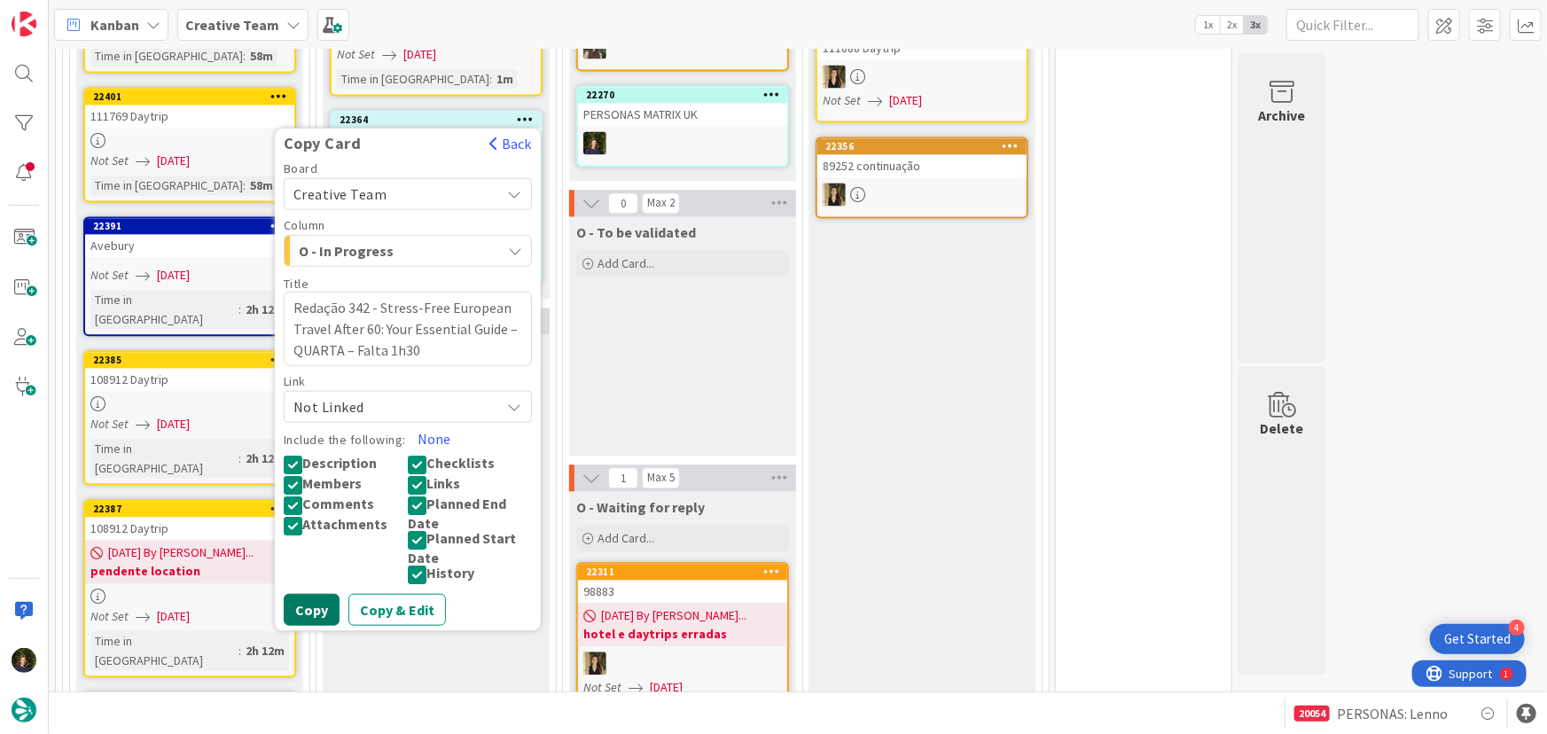
click at [319, 607] on button "Copy" at bounding box center [312, 609] width 56 height 32
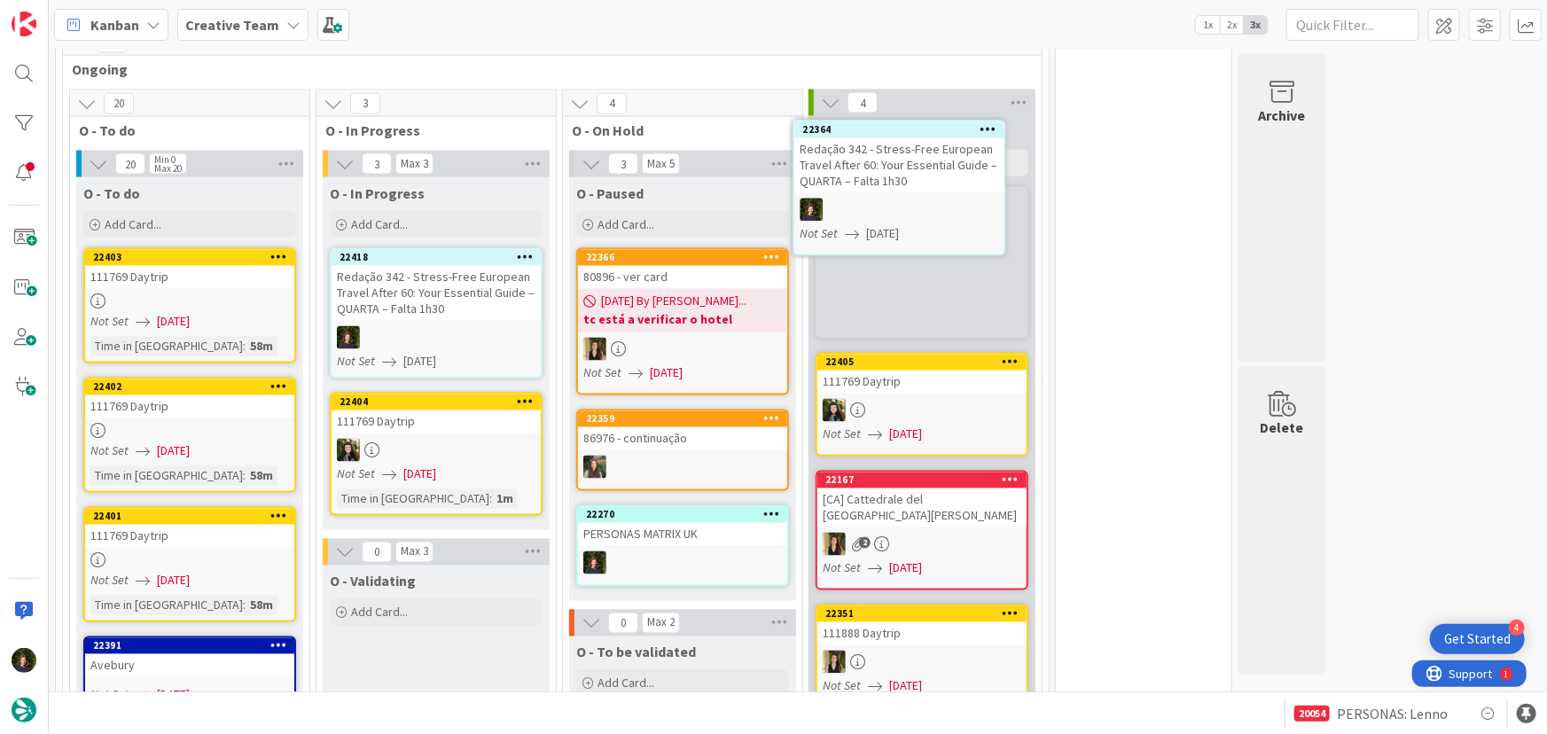
scroll to position [1498, 0]
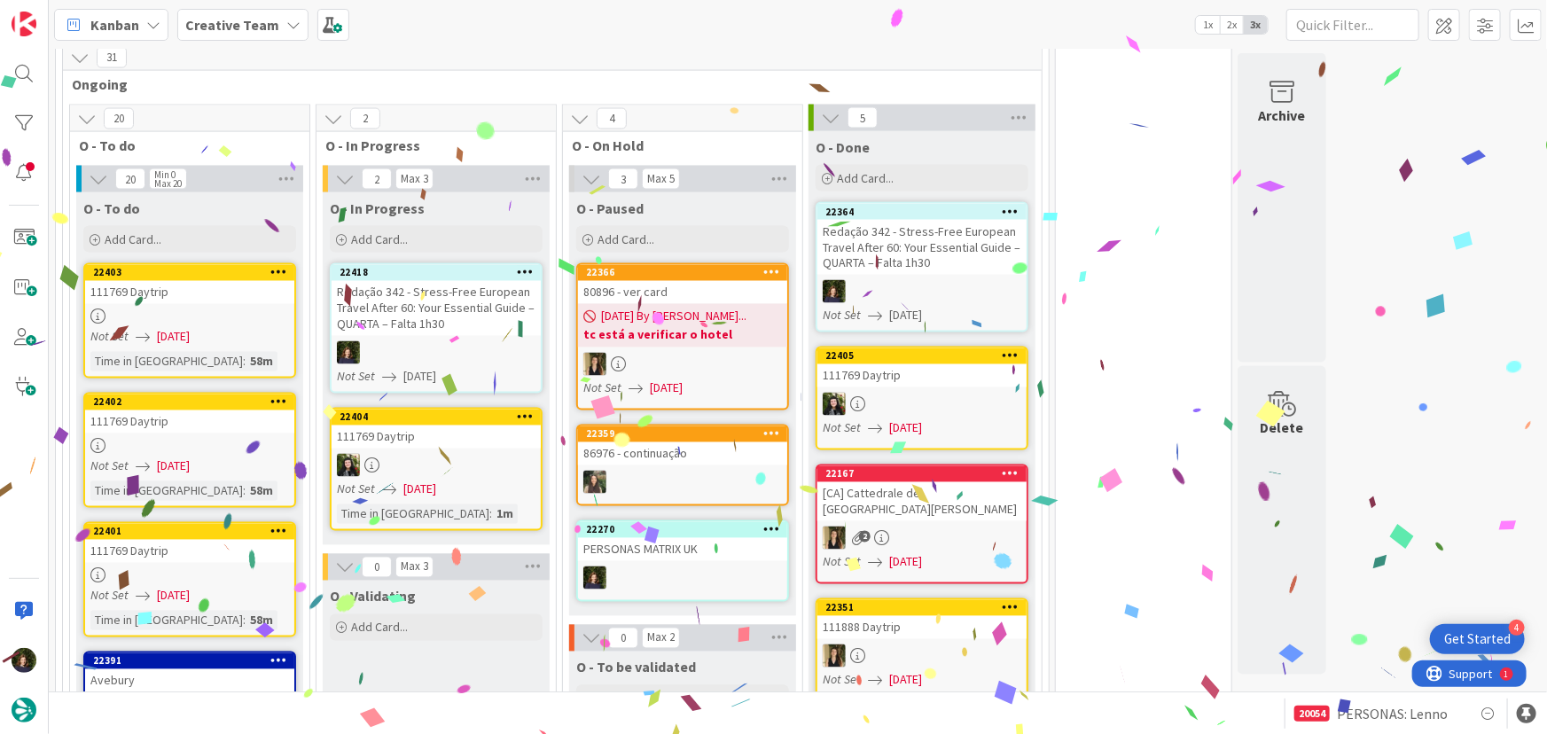
click at [521, 266] on icon at bounding box center [525, 272] width 17 height 12
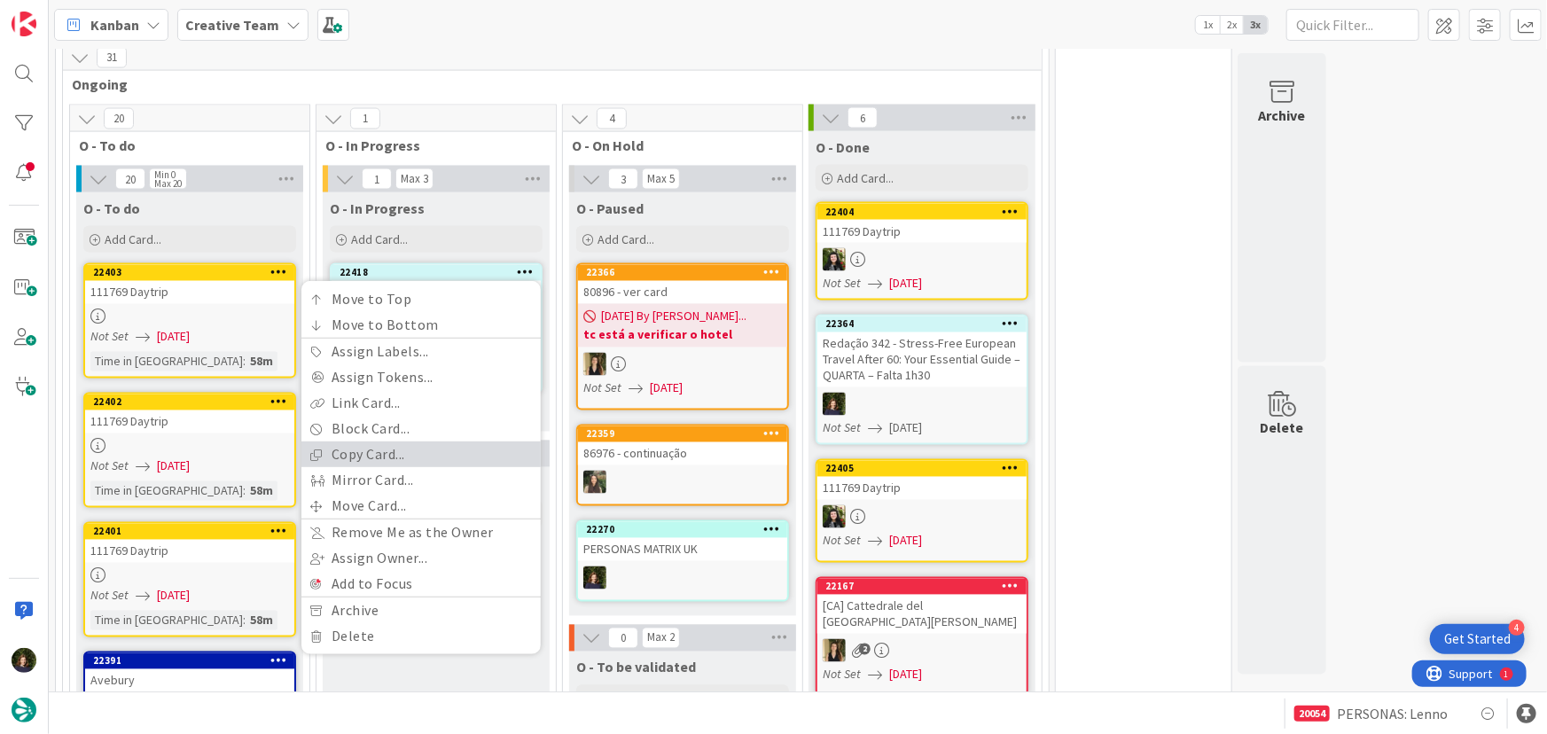
click at [419, 457] on div "Move to Top Move to Bottom Assign Labels... Assign Tokens... Link Card... Block…" at bounding box center [420, 468] width 239 height 363
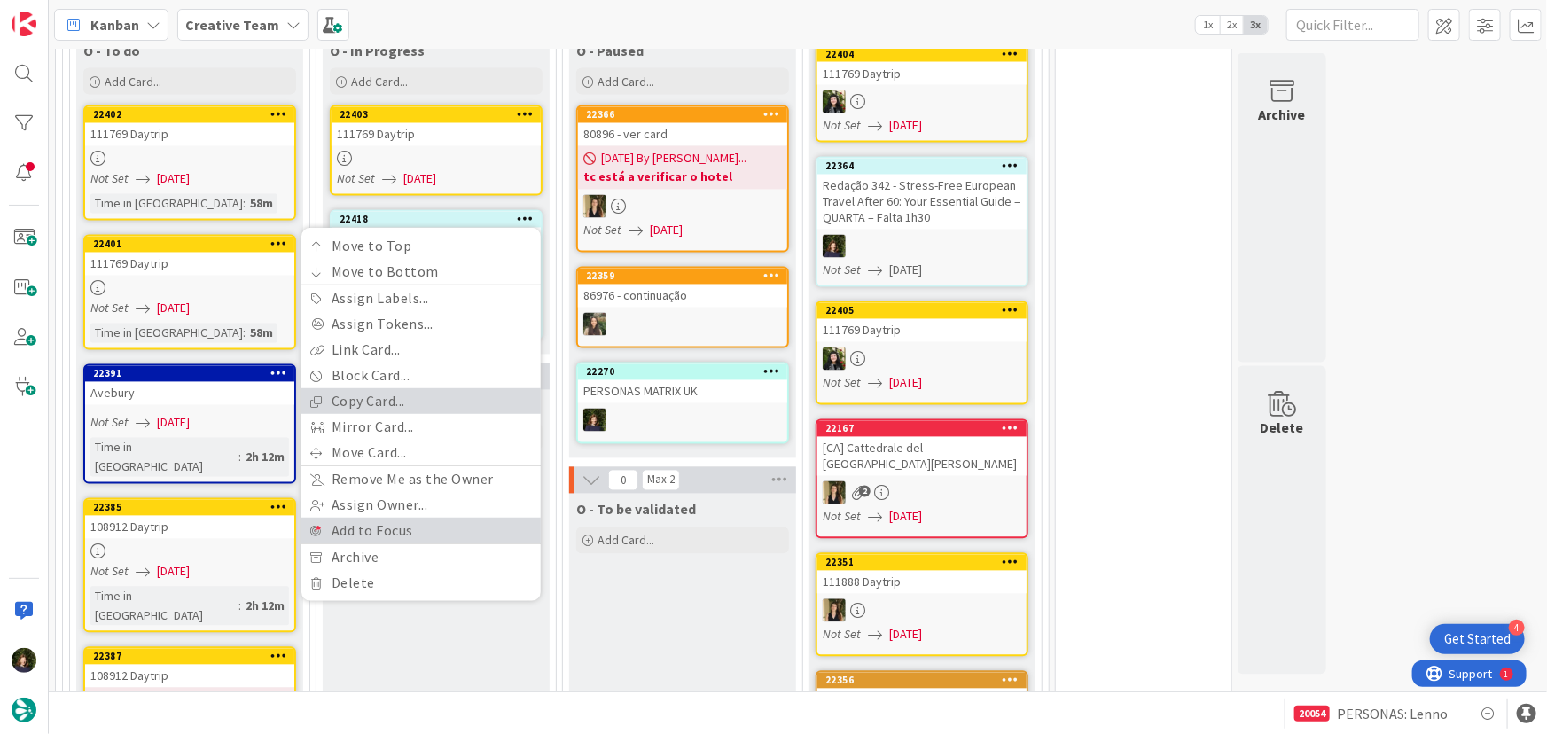
scroll to position [1659, 0]
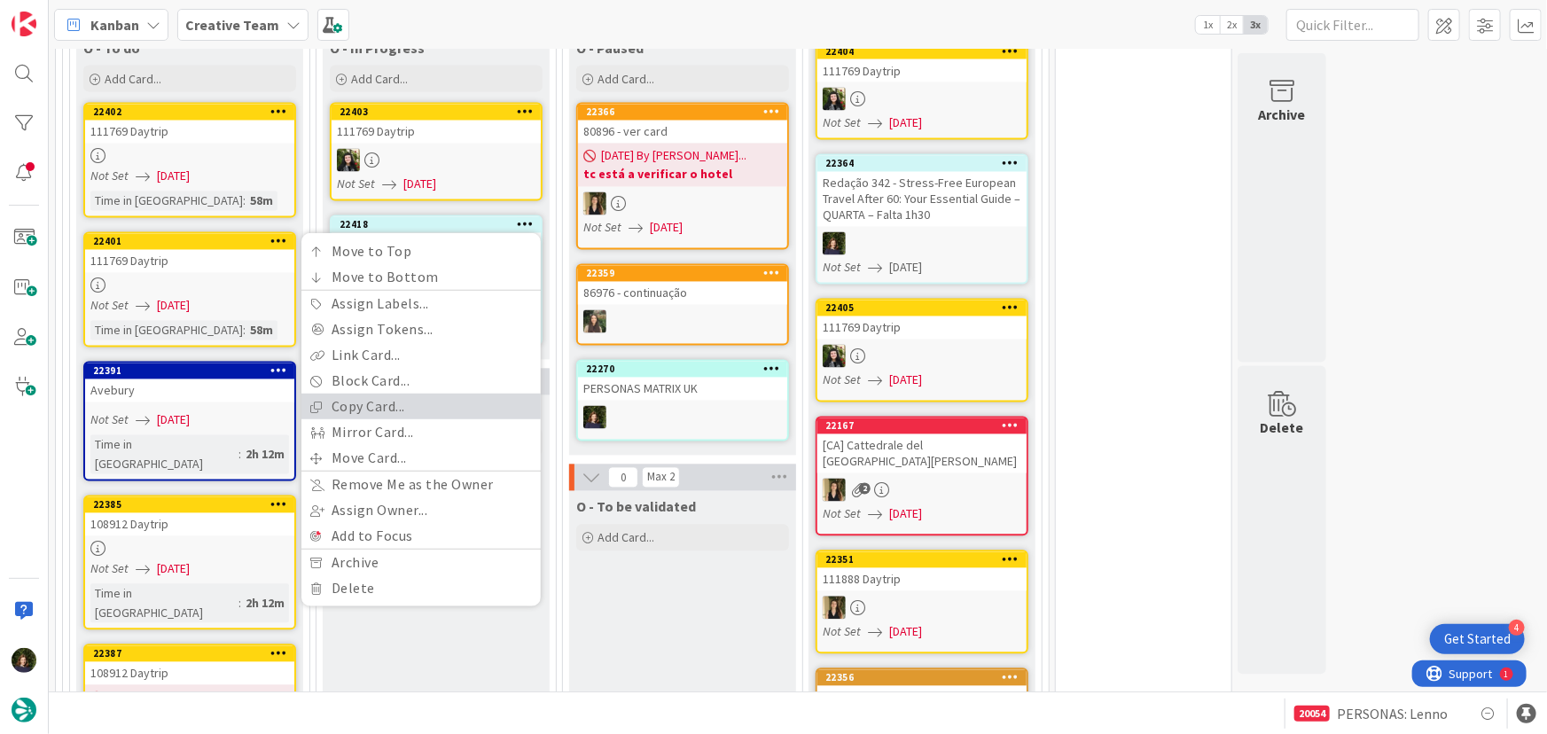
click at [377, 398] on link "Copy Card..." at bounding box center [420, 407] width 239 height 26
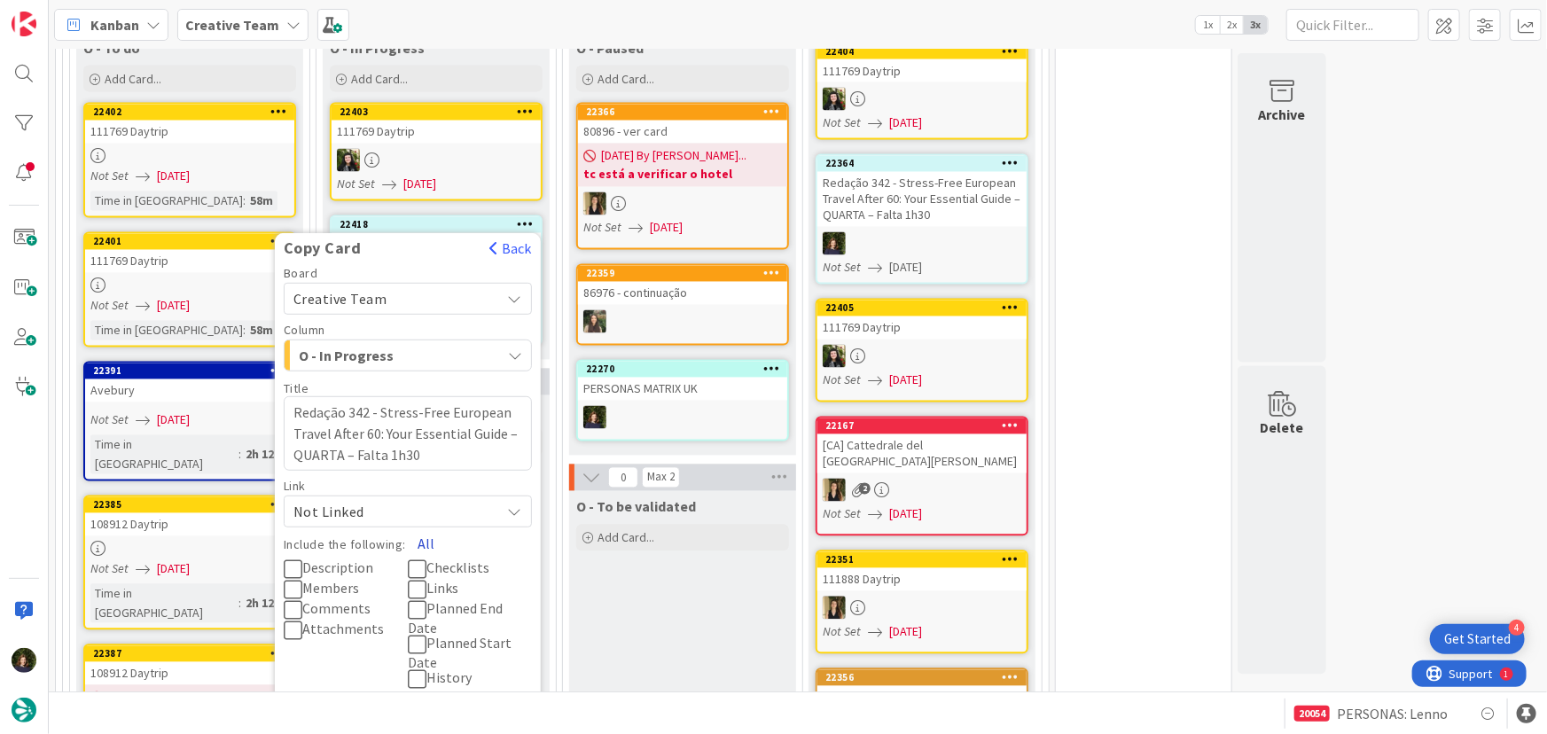
click at [426, 532] on button "All" at bounding box center [426, 543] width 40 height 32
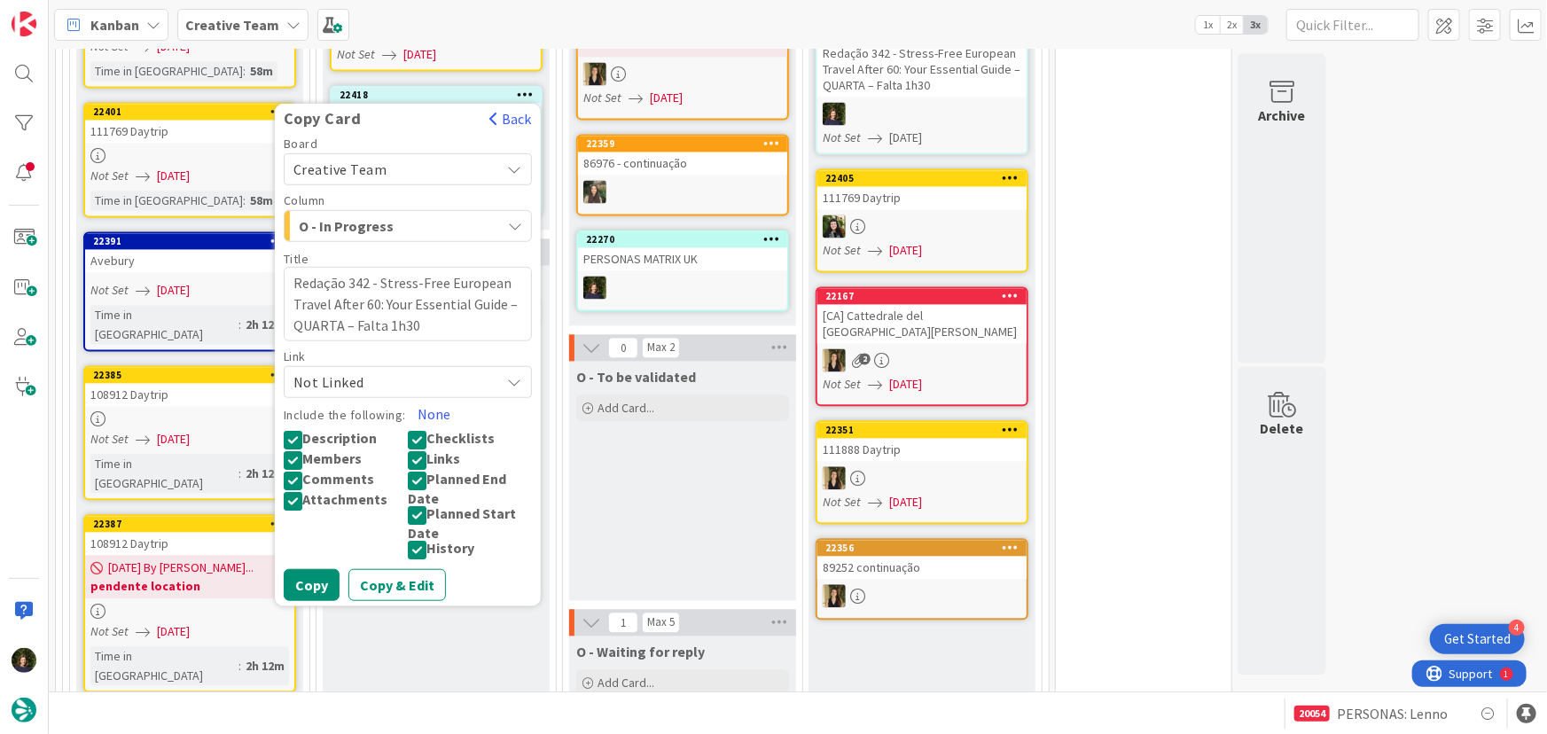
scroll to position [1901, 0]
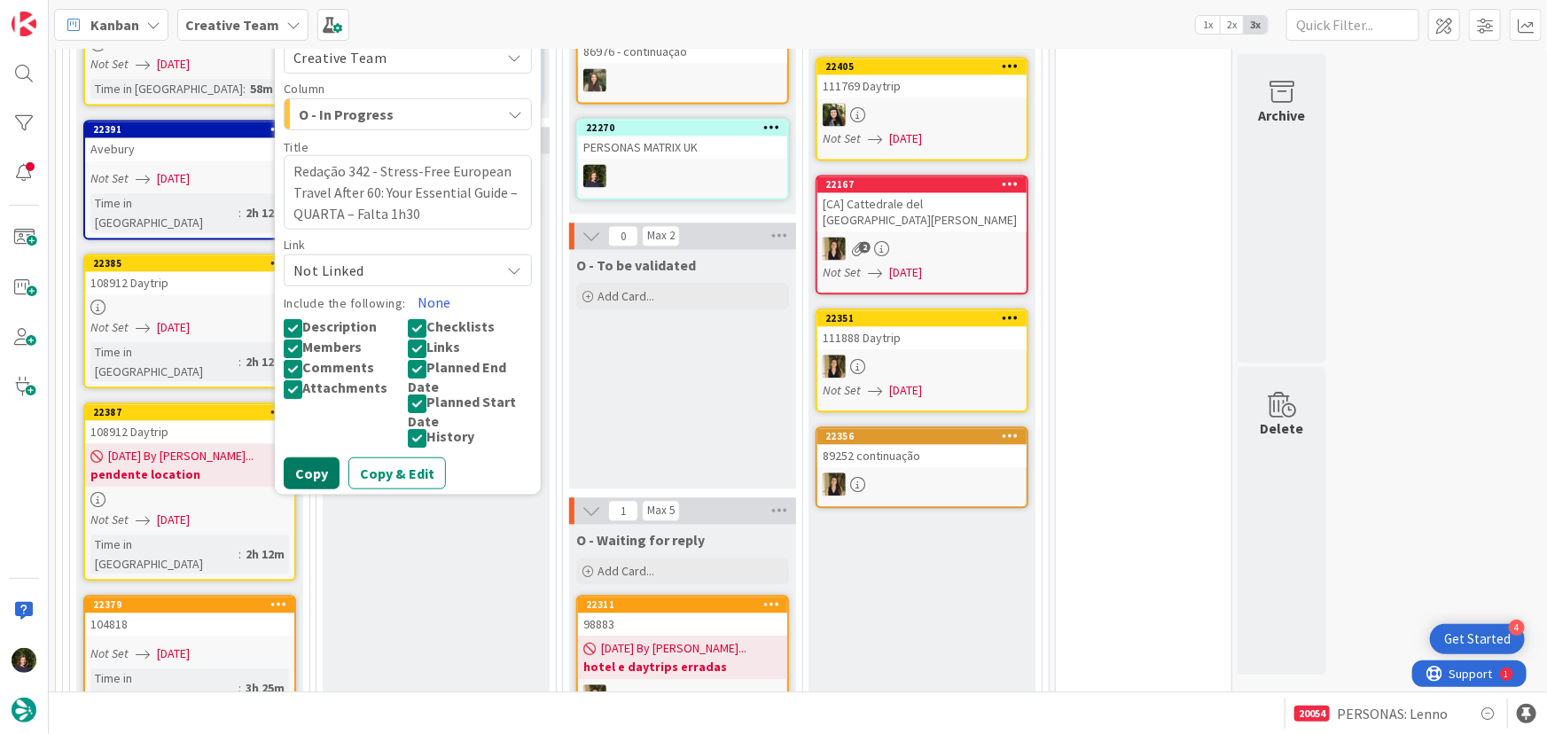
click at [309, 470] on button "Copy" at bounding box center [312, 473] width 56 height 32
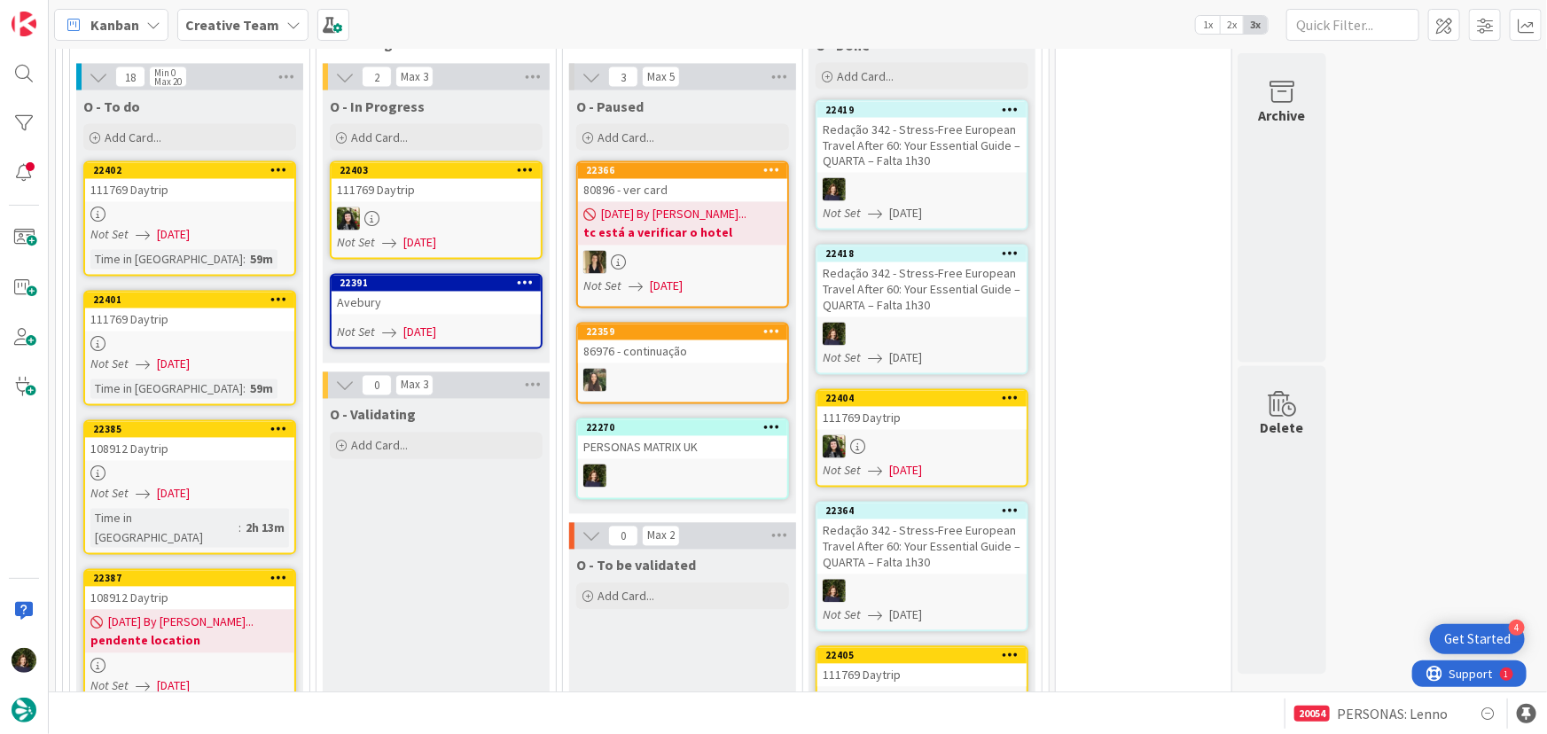
scroll to position [1579, 0]
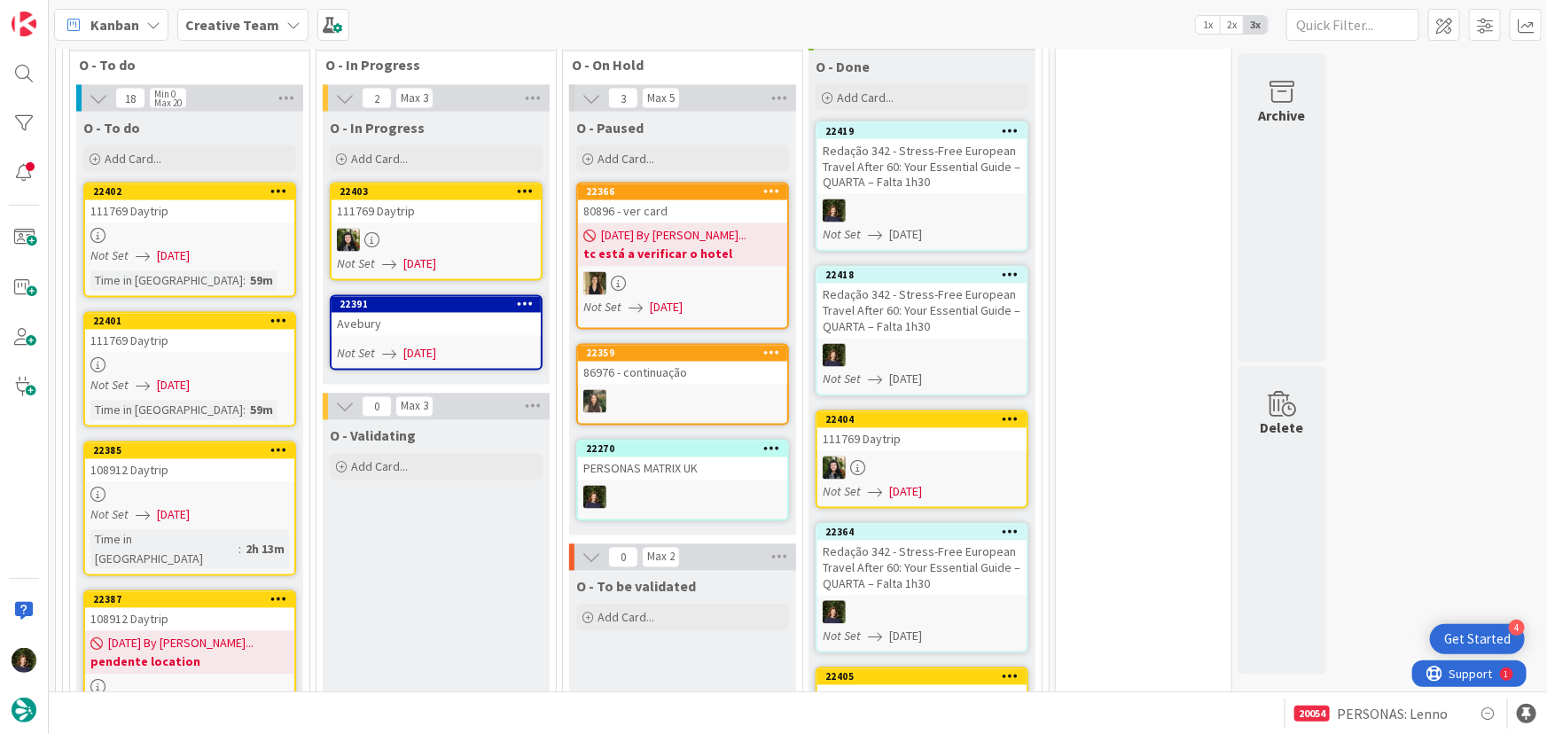
click at [439, 326] on div "Avebury" at bounding box center [436, 324] width 209 height 23
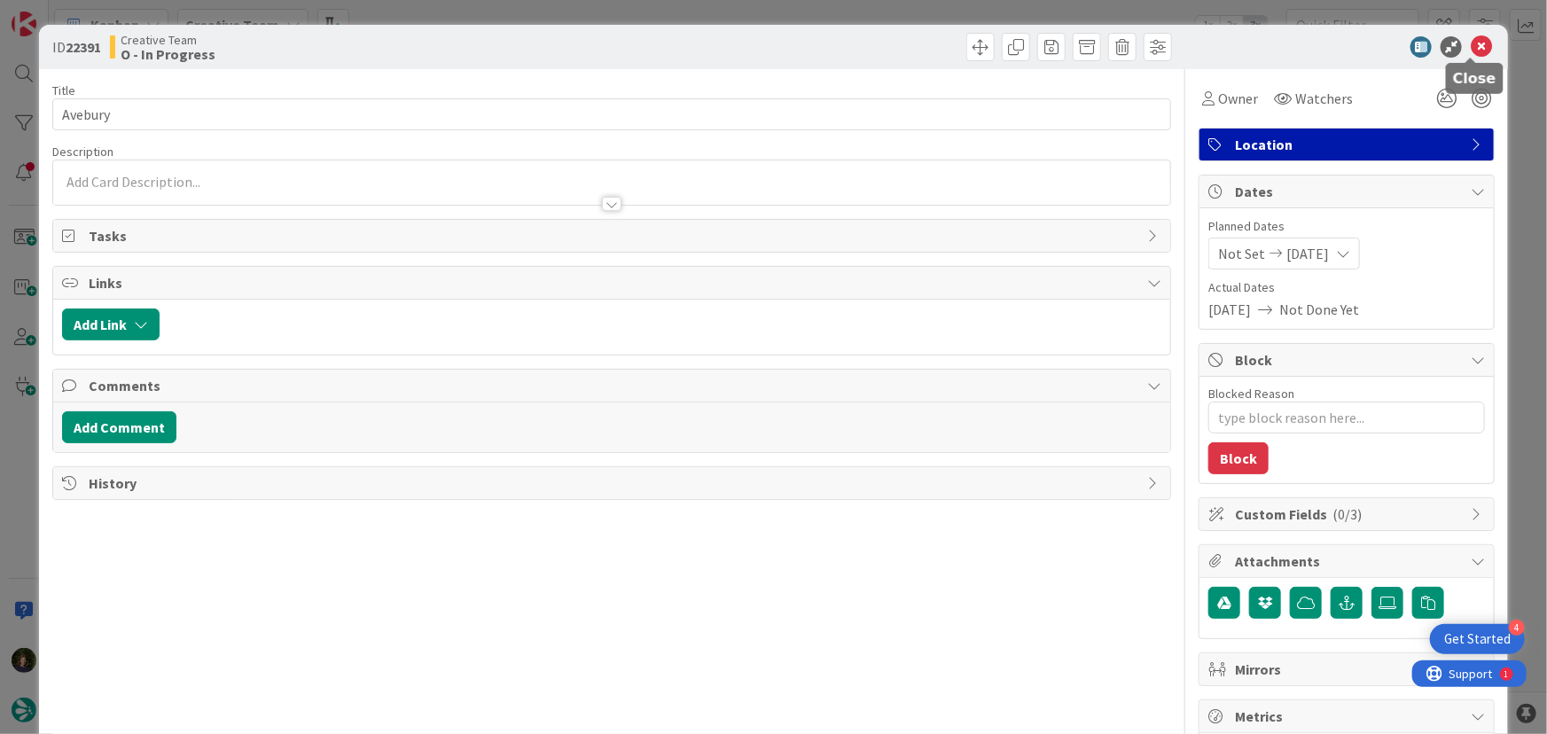
click at [1471, 46] on icon at bounding box center [1481, 46] width 21 height 21
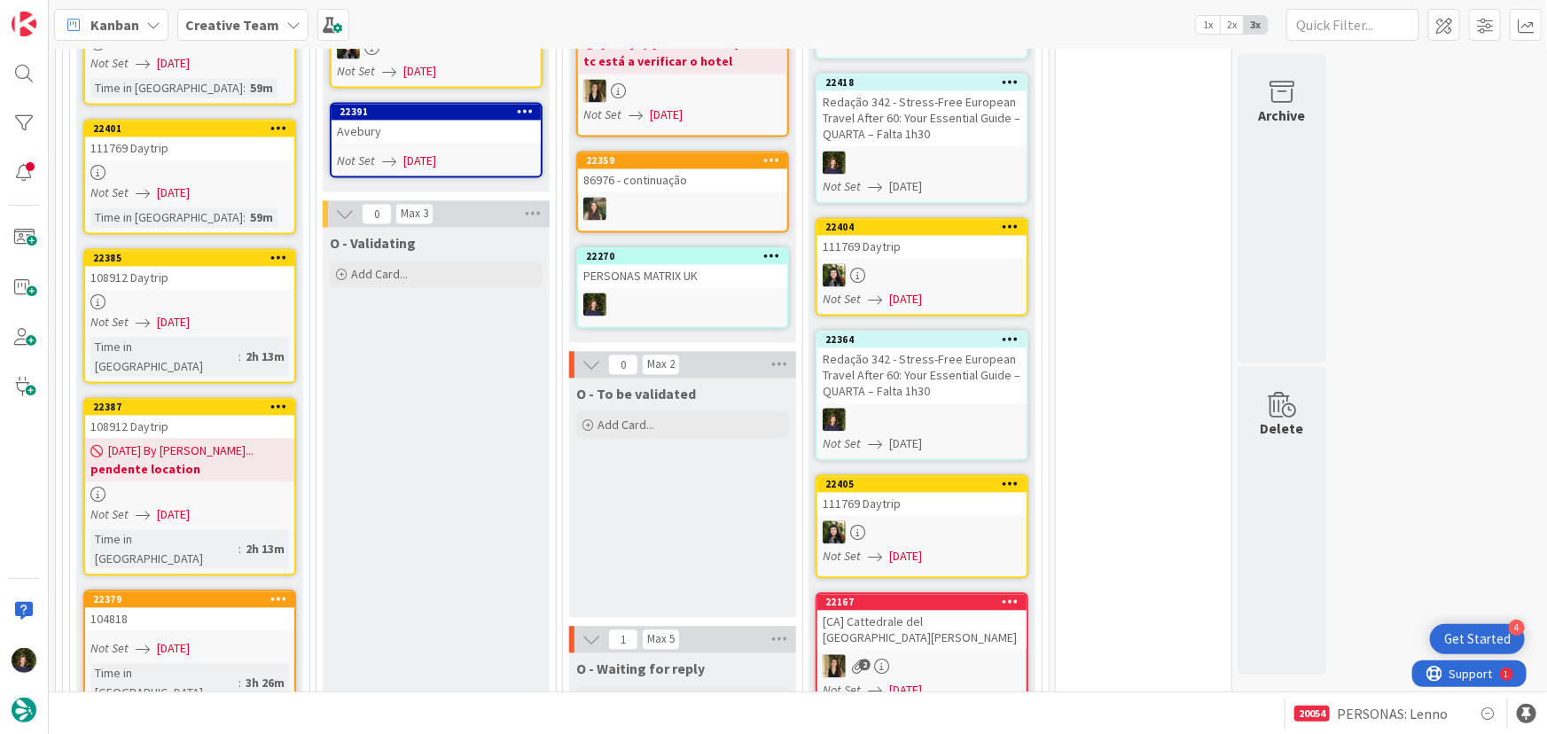
scroll to position [1773, 0]
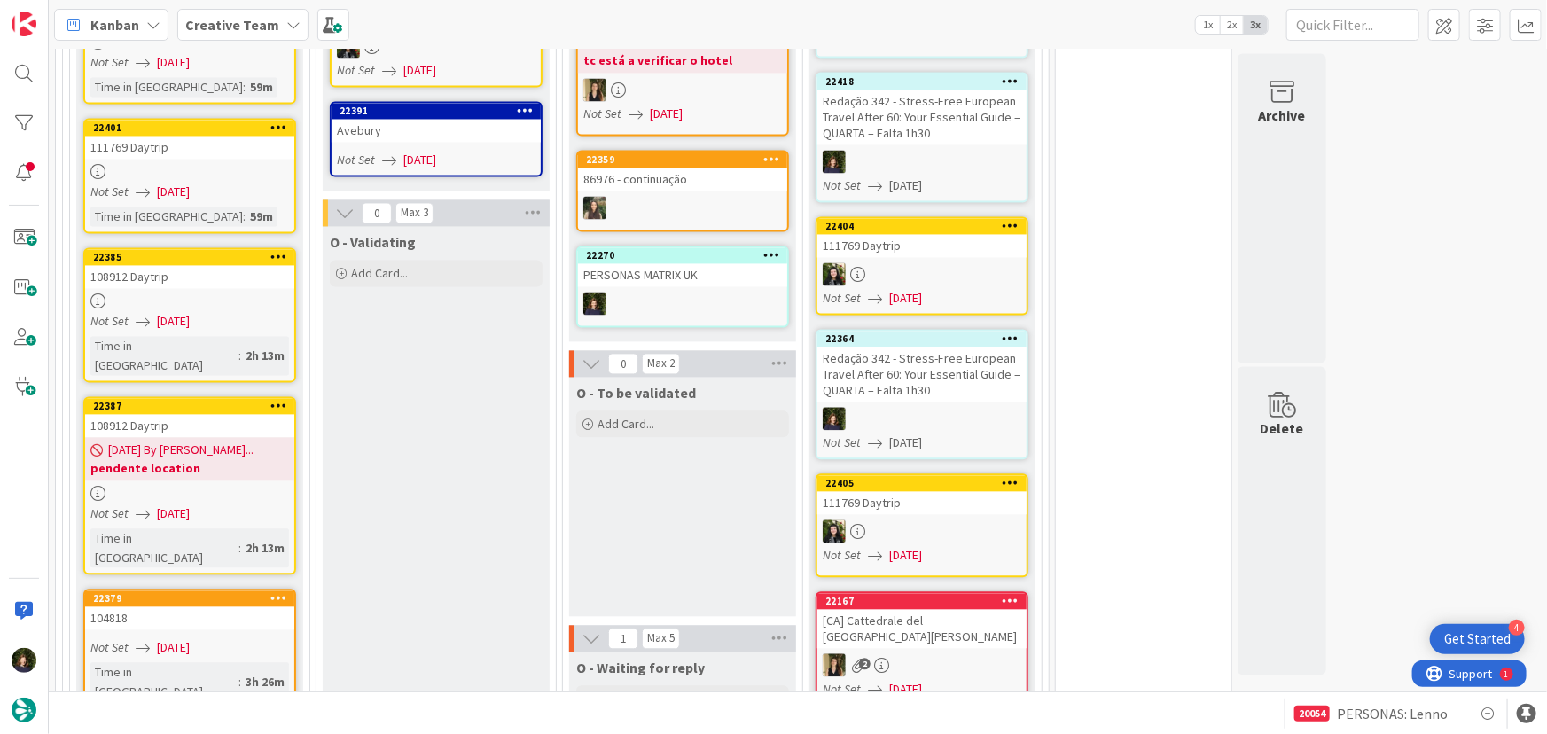
click at [441, 129] on div "Avebury" at bounding box center [436, 130] width 209 height 23
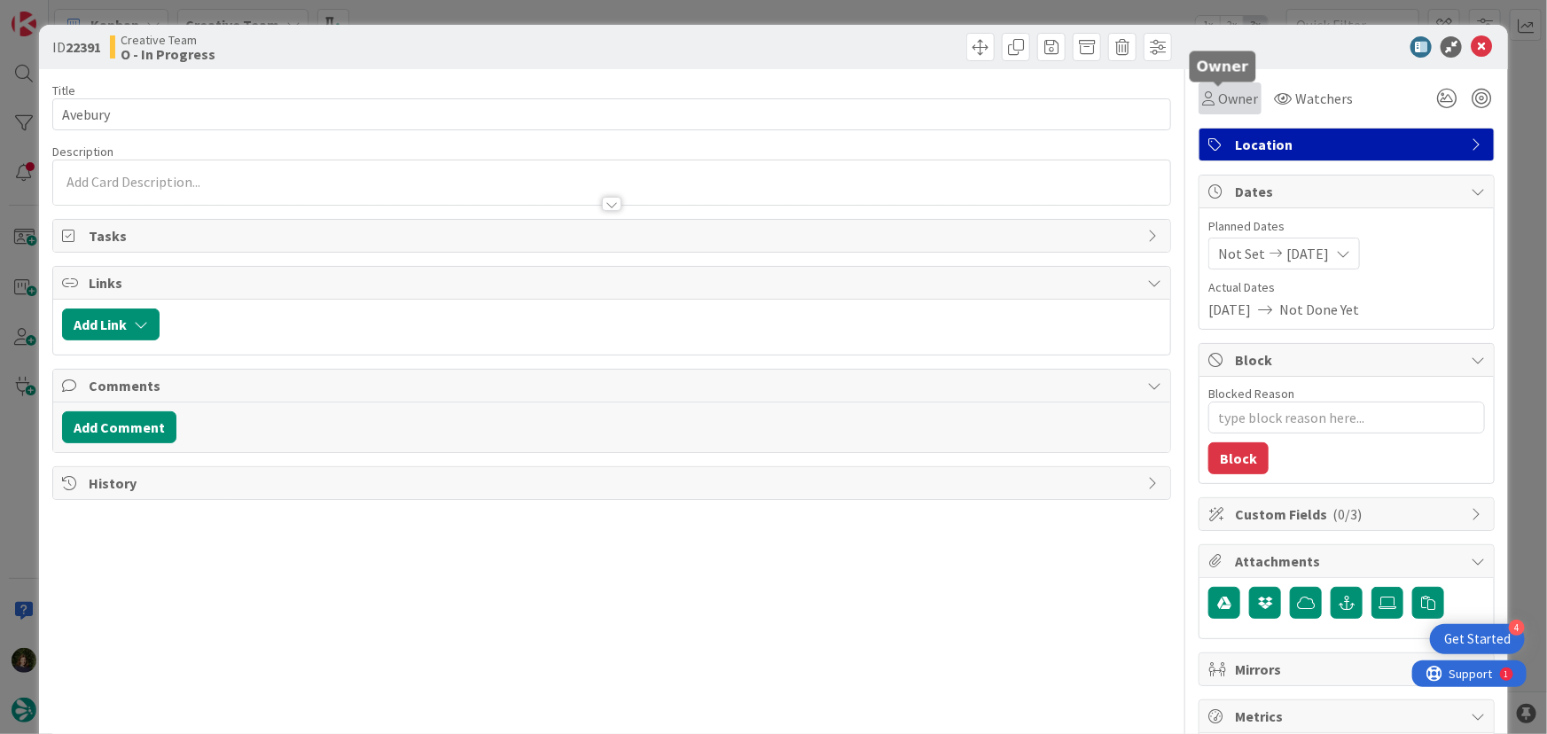
click at [1225, 95] on span "Owner" at bounding box center [1238, 98] width 40 height 21
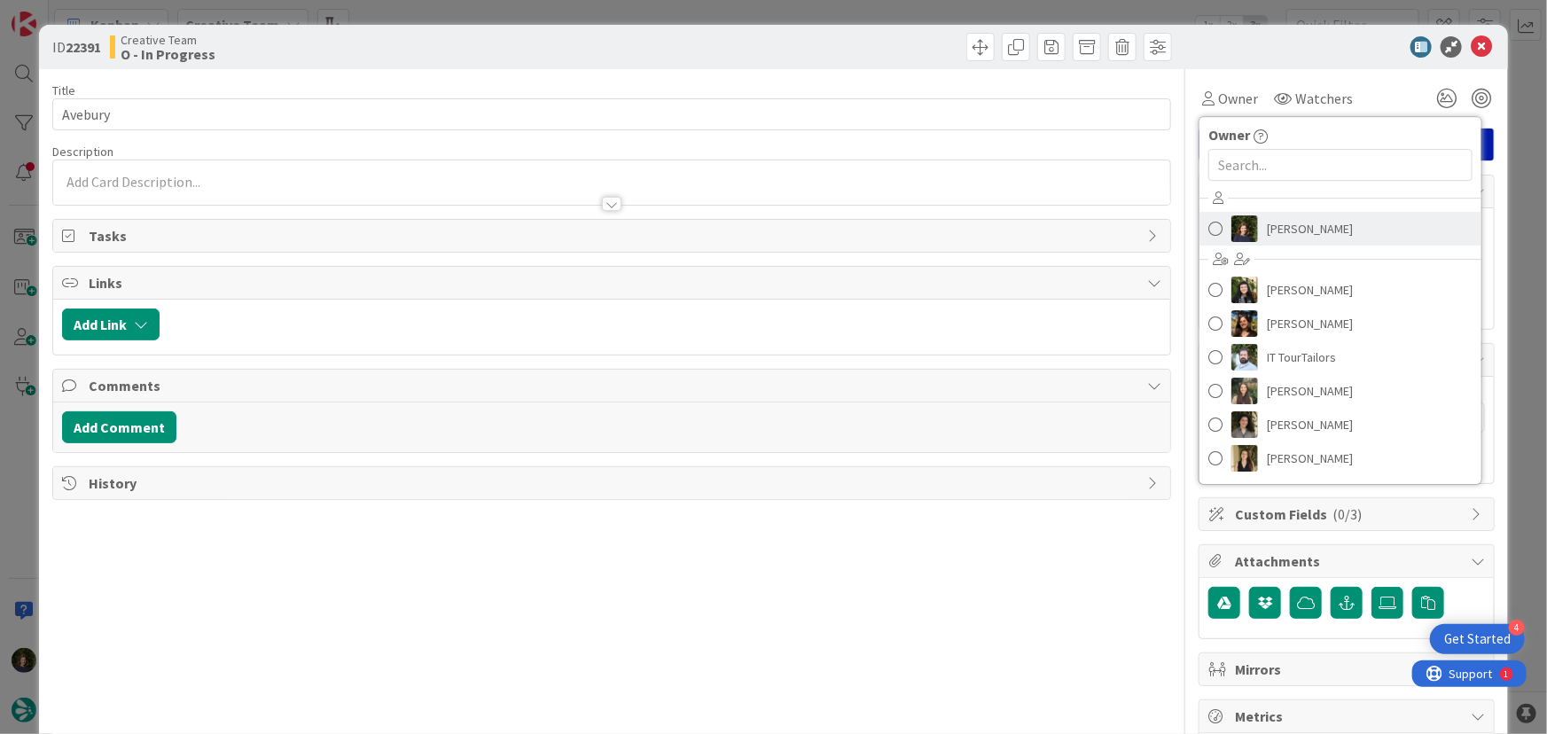
click at [1277, 237] on span "[PERSON_NAME]" at bounding box center [1310, 228] width 86 height 27
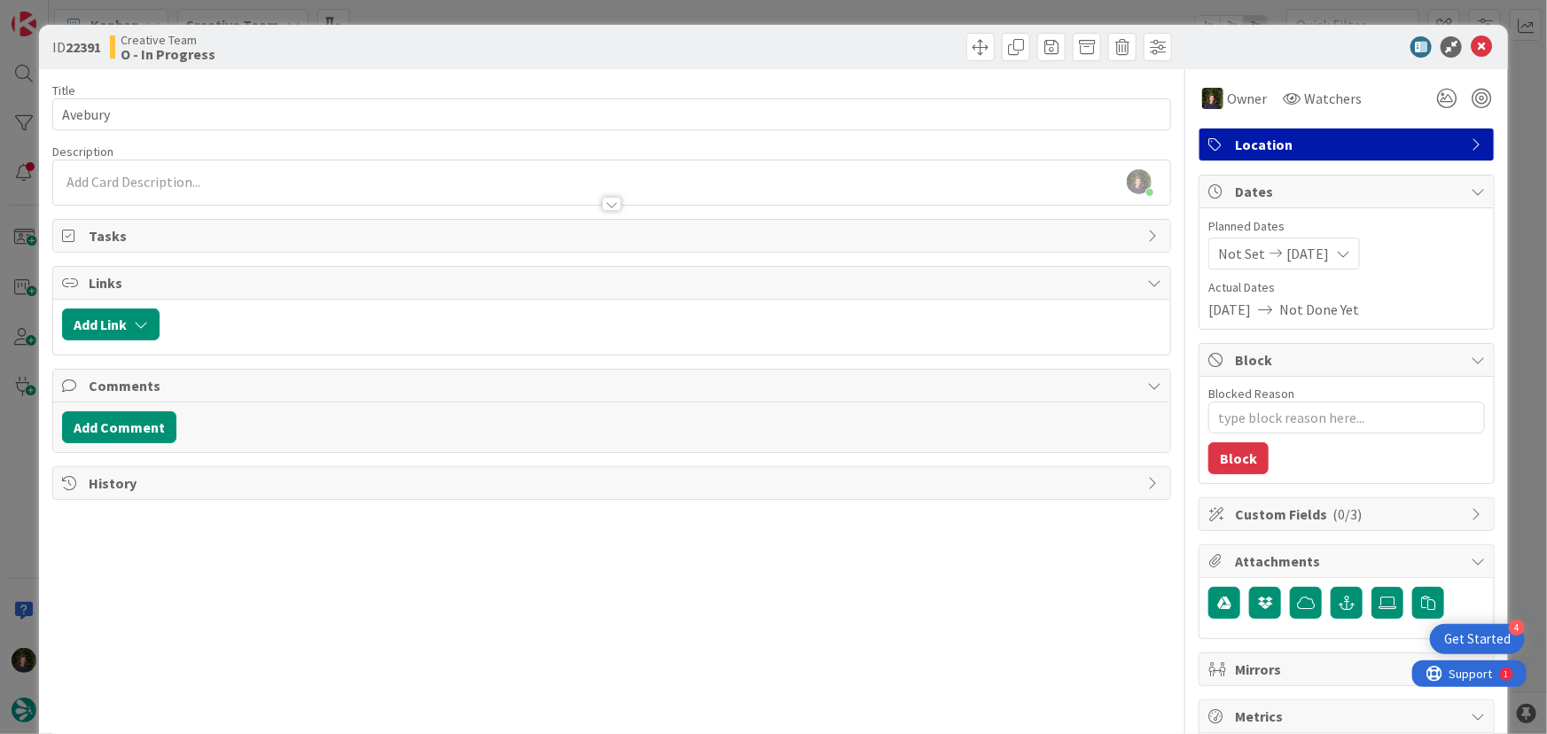
scroll to position [1546, 0]
click at [1472, 43] on icon at bounding box center [1481, 46] width 21 height 21
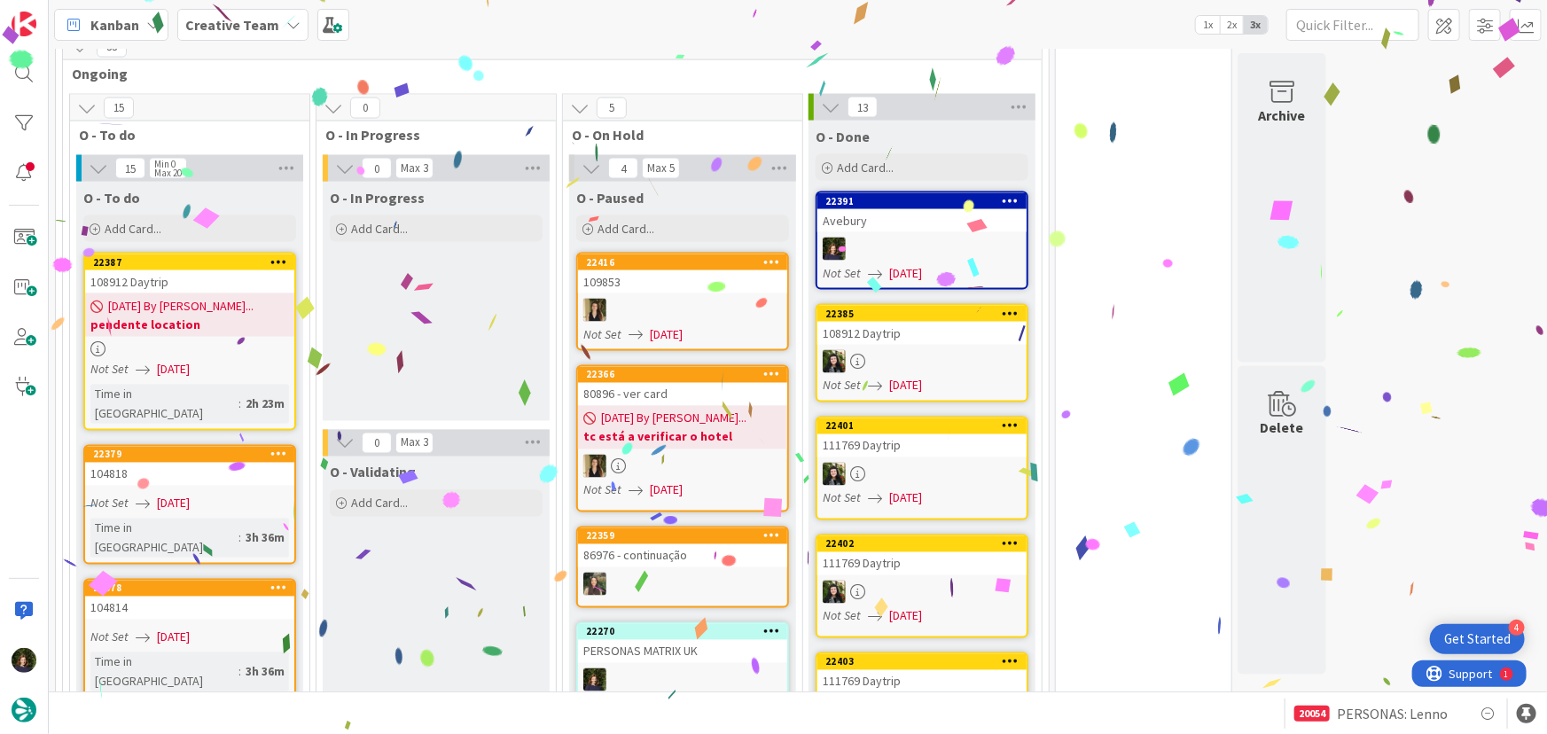
scroll to position [1416, 0]
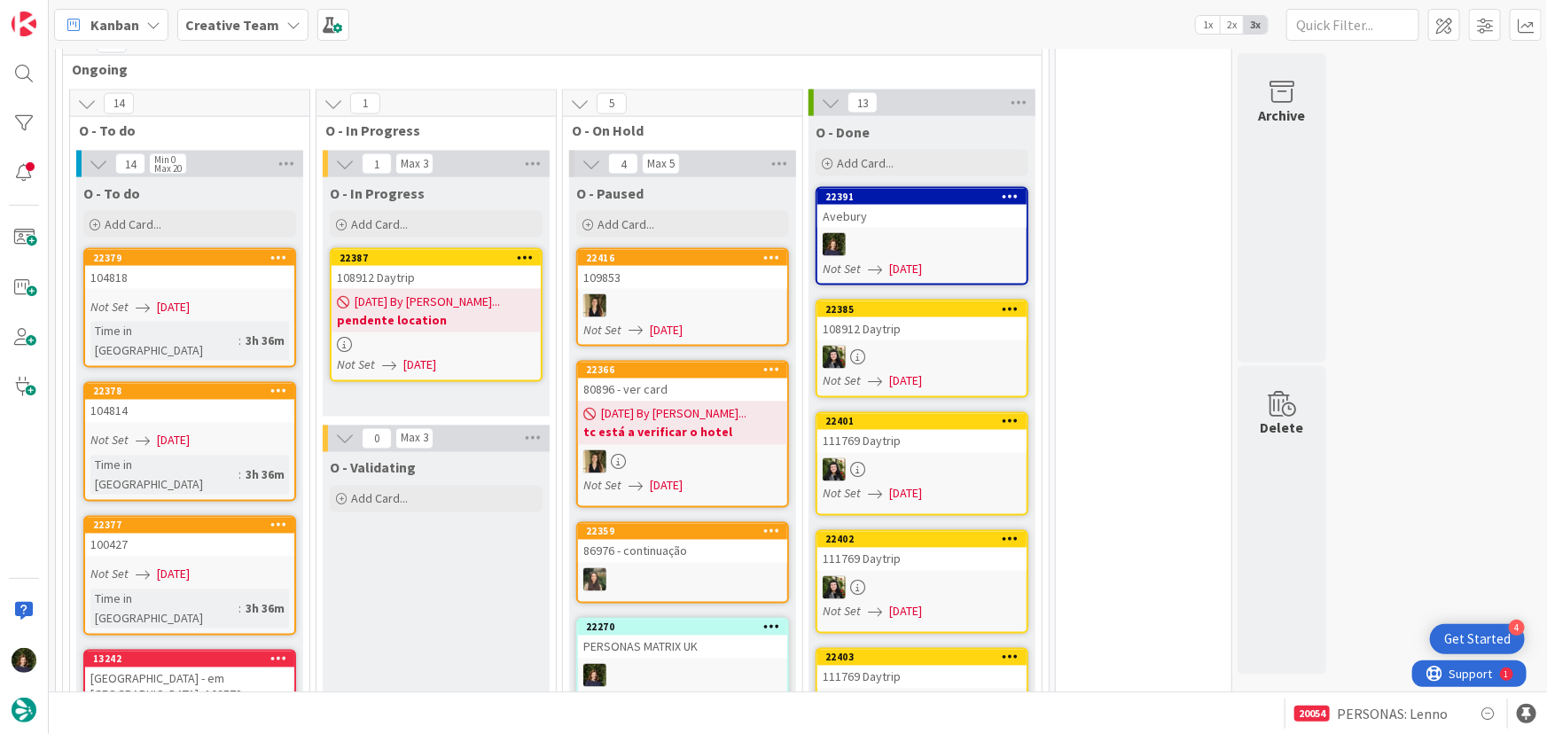
click at [416, 330] on link "22387 108912 Daytrip [DATE] By [PERSON_NAME]... pendente location Not Set [DATE]" at bounding box center [436, 315] width 213 height 134
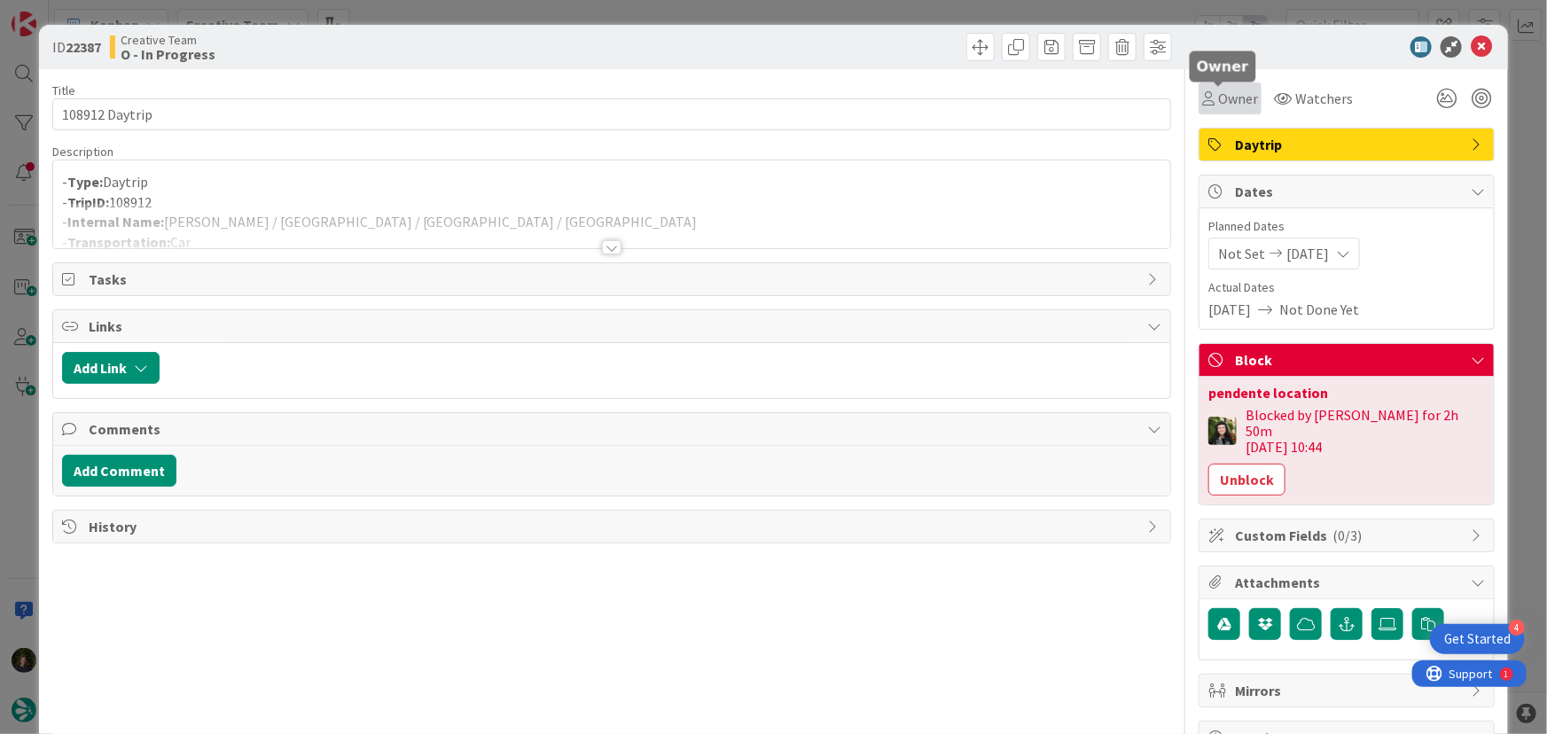
click at [1224, 99] on span "Owner" at bounding box center [1238, 98] width 40 height 21
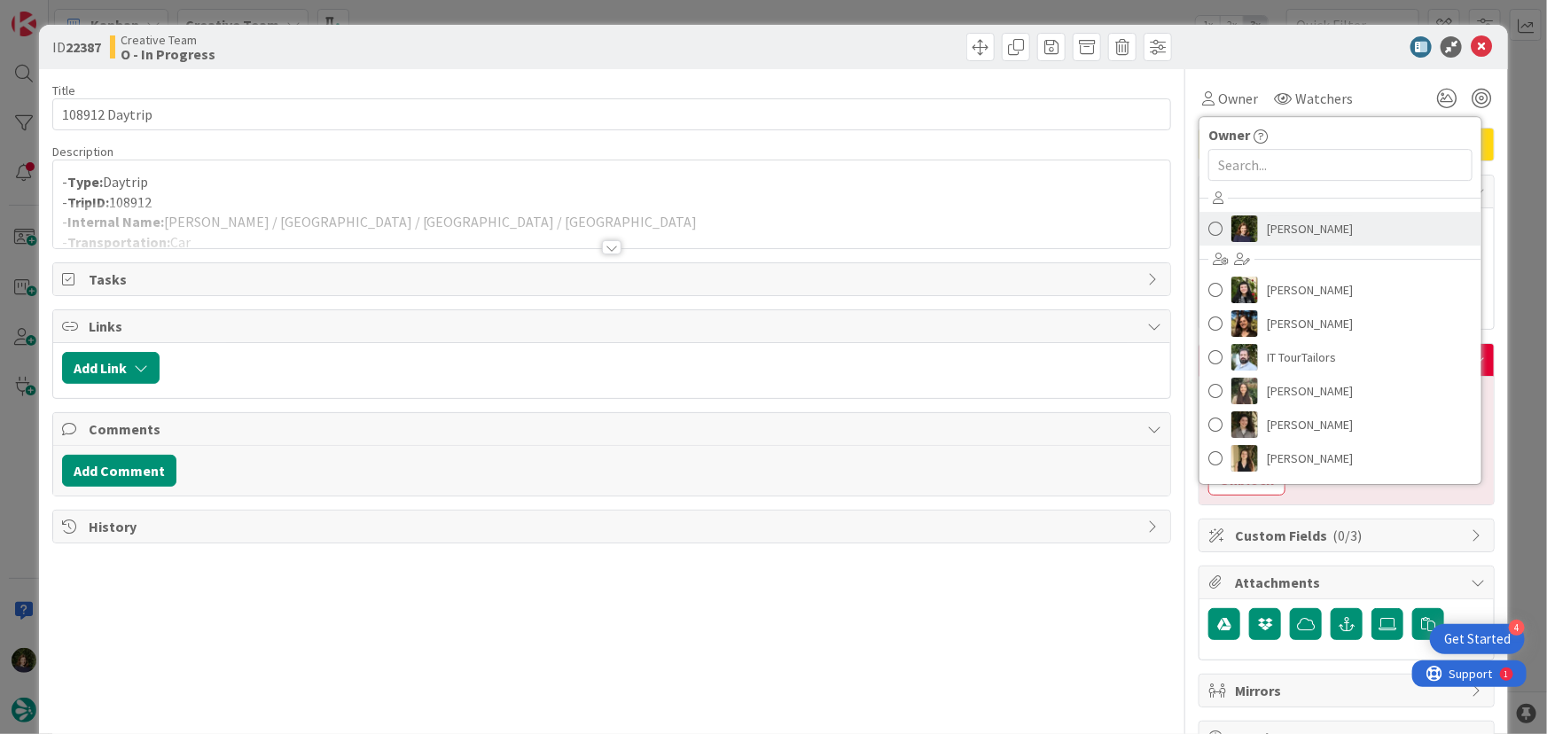
click at [1290, 232] on span "[PERSON_NAME]" at bounding box center [1310, 228] width 86 height 27
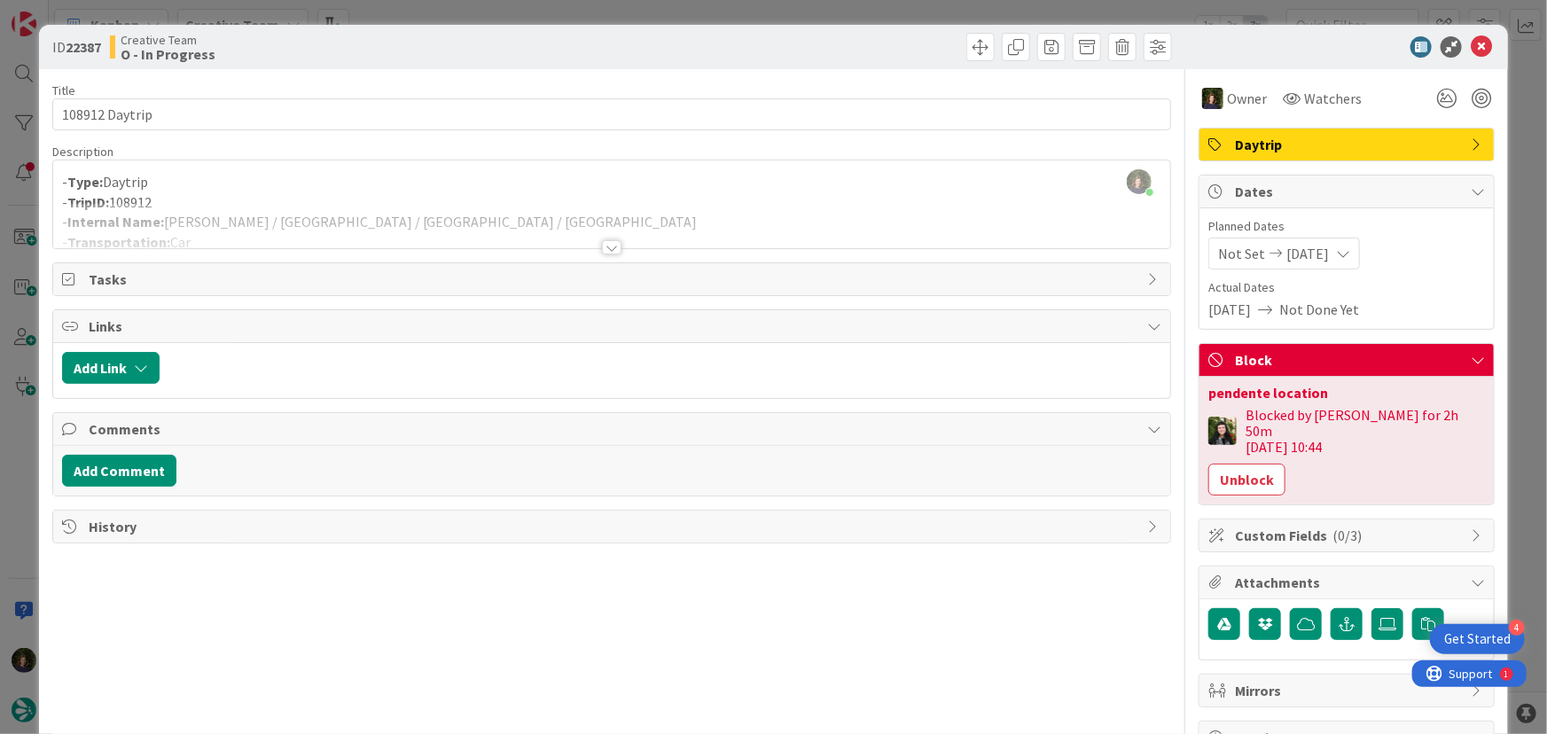
click at [605, 248] on div at bounding box center [612, 247] width 20 height 14
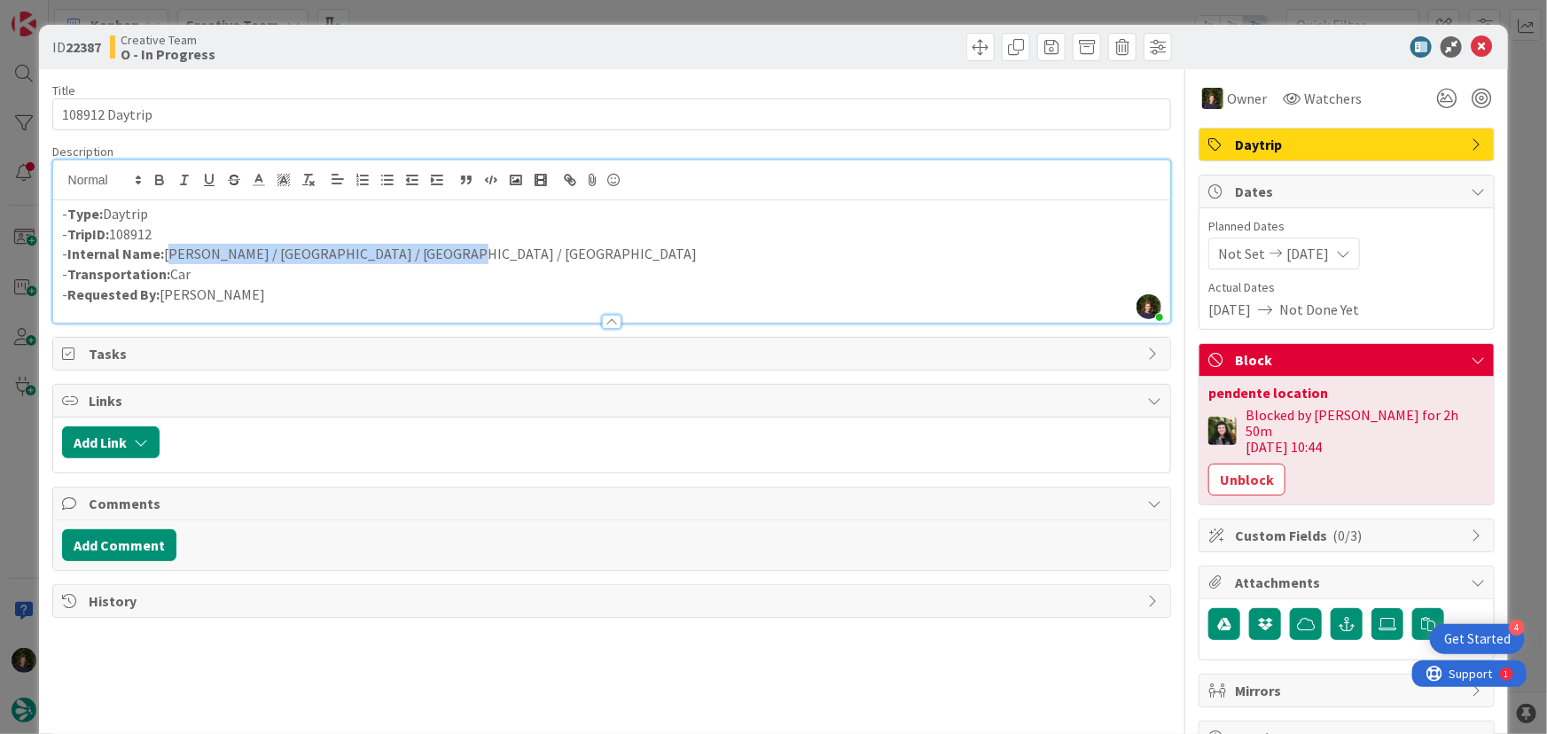
drag, startPoint x: 355, startPoint y: 252, endPoint x: 199, endPoint y: 255, distance: 157.0
click at [168, 254] on p "- Internal Name: [PERSON_NAME] / [GEOGRAPHIC_DATA] / [GEOGRAPHIC_DATA] / [GEOGR…" at bounding box center [612, 254] width 1100 height 20
copy p "[PERSON_NAME] / [GEOGRAPHIC_DATA] / [GEOGRAPHIC_DATA] / [GEOGRAPHIC_DATA]"
click at [1223, 464] on button "Unblock" at bounding box center [1246, 480] width 77 height 32
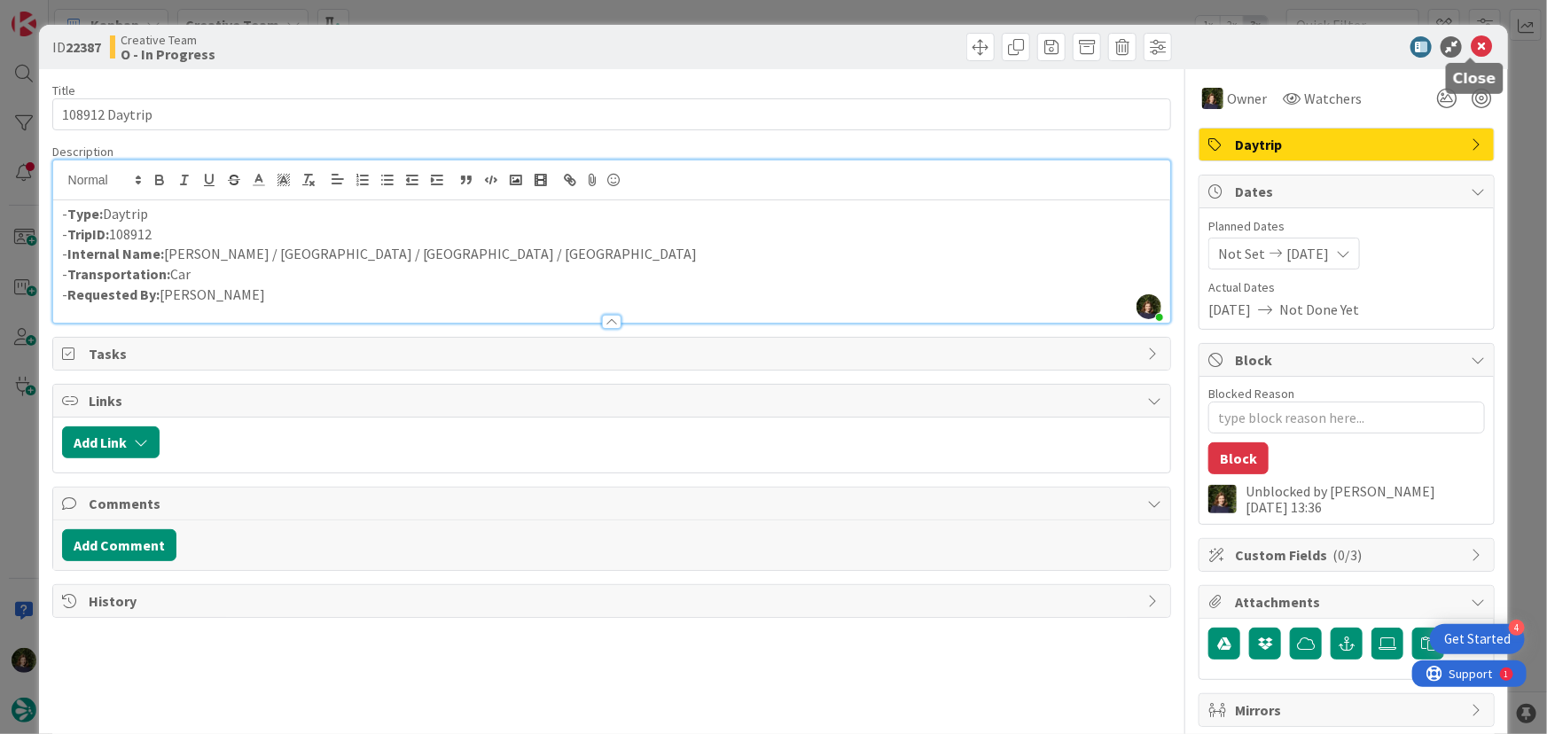
click at [1471, 51] on icon at bounding box center [1481, 46] width 21 height 21
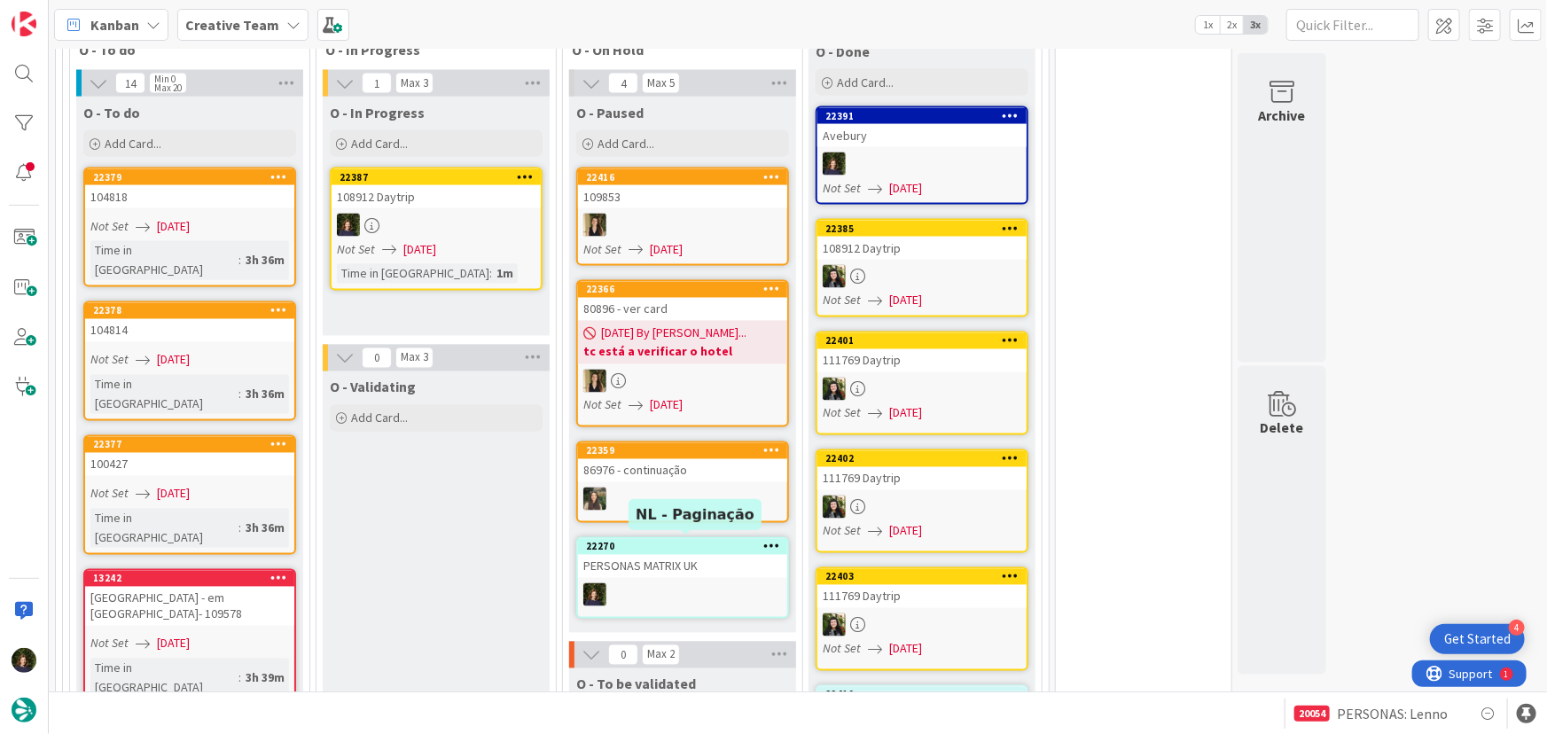
scroll to position [1335, 0]
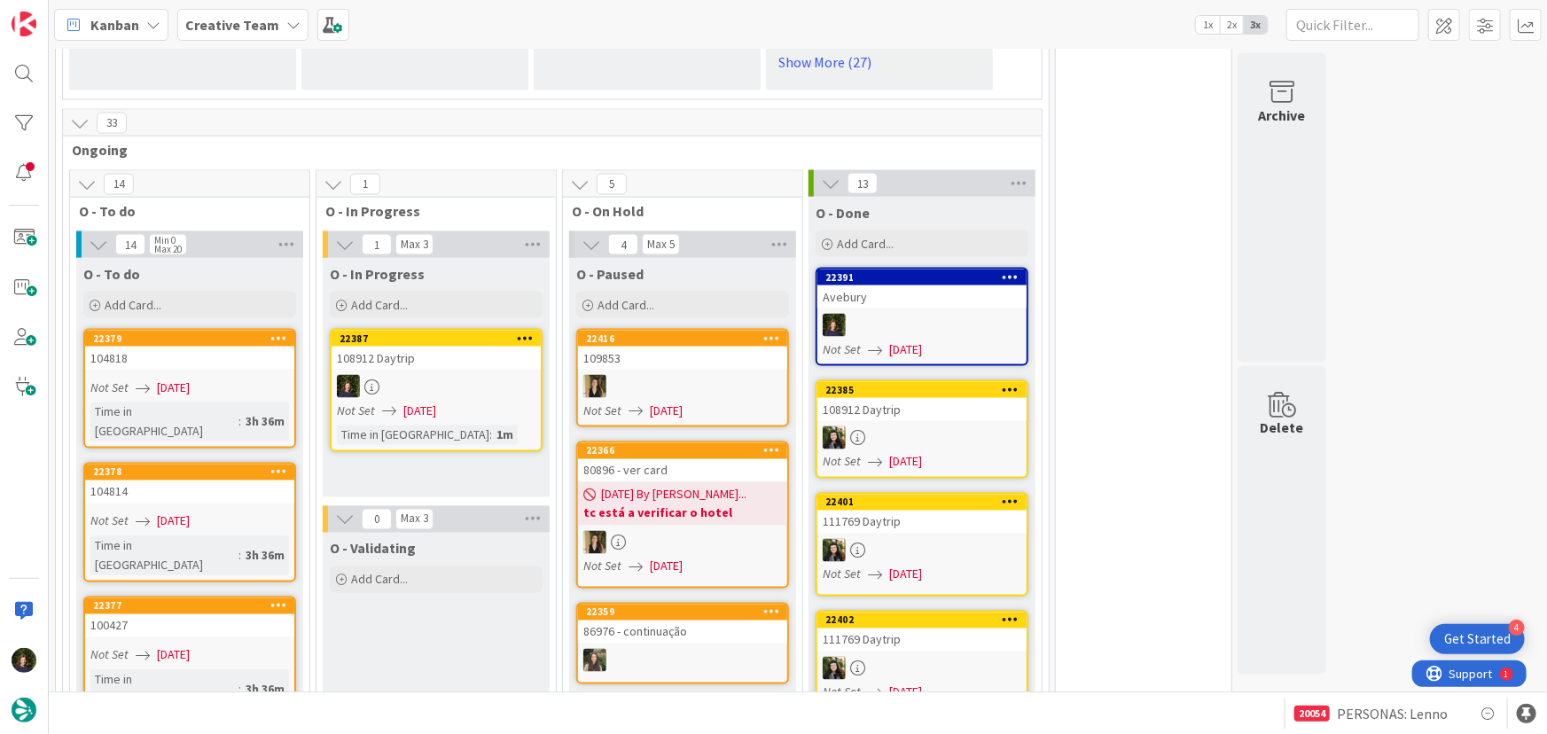
click at [945, 418] on link "22385 108912 Daytrip Not Set [DATE]" at bounding box center [922, 429] width 213 height 98
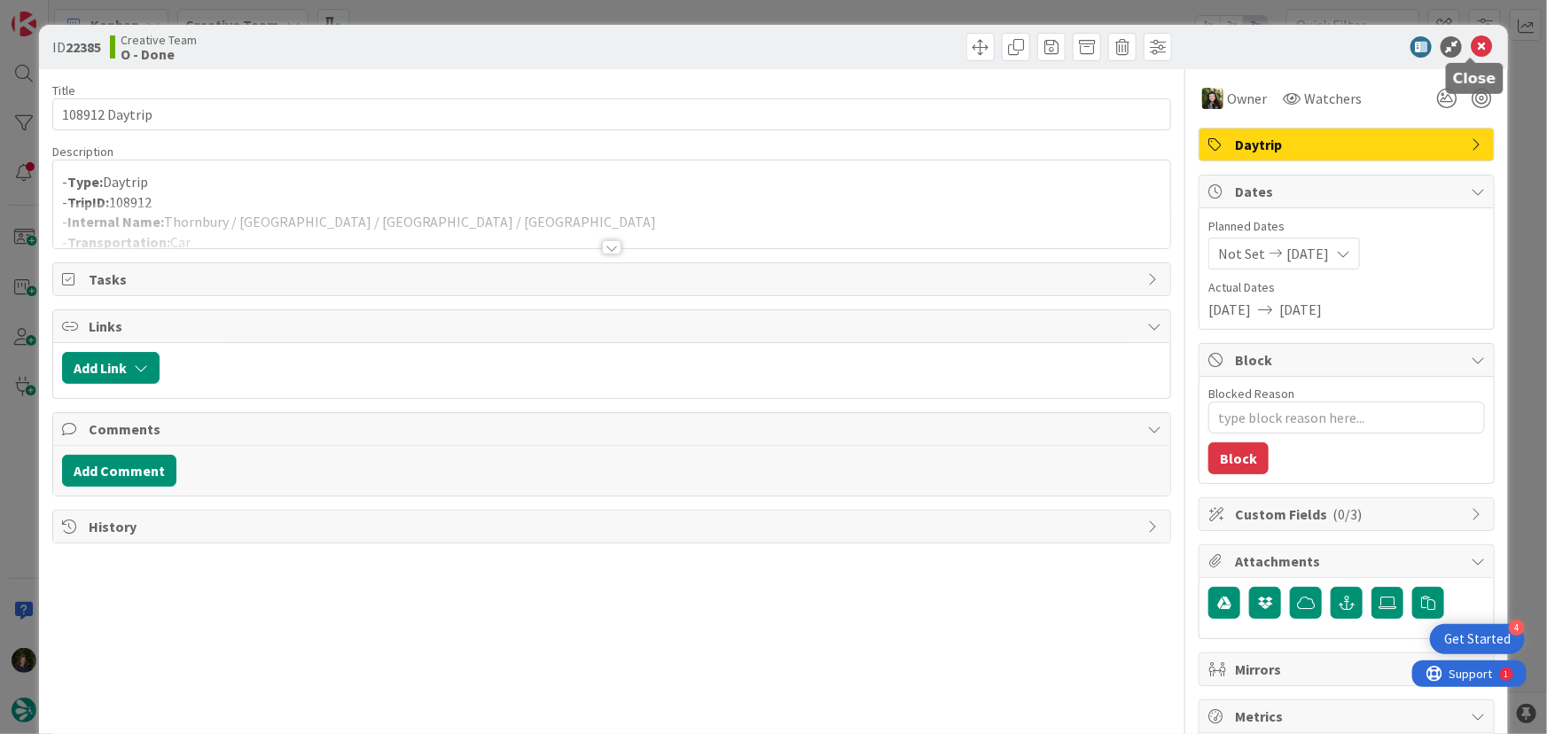
click at [1471, 51] on icon at bounding box center [1481, 46] width 21 height 21
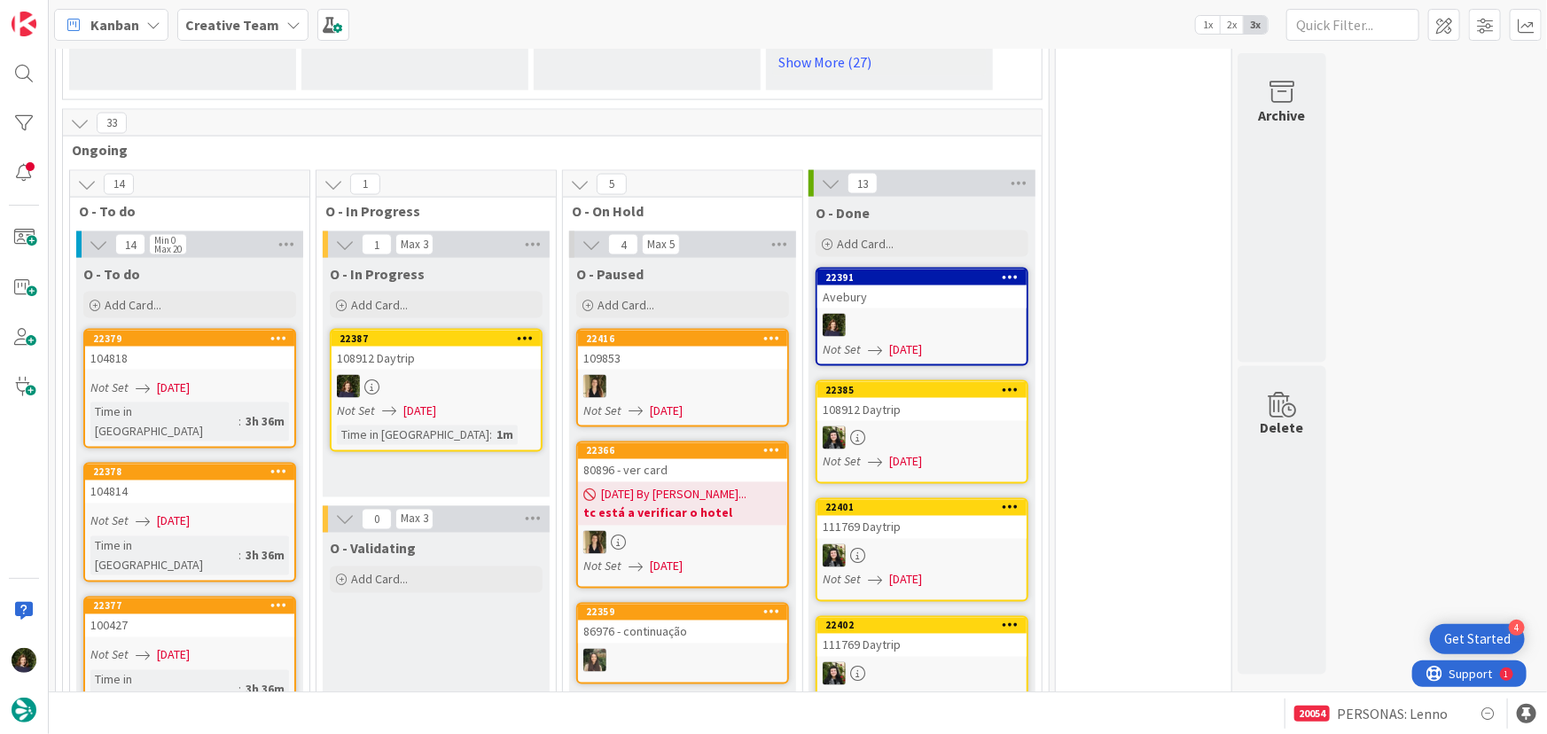
click at [461, 402] on div "Not Set [DATE]" at bounding box center [439, 411] width 204 height 19
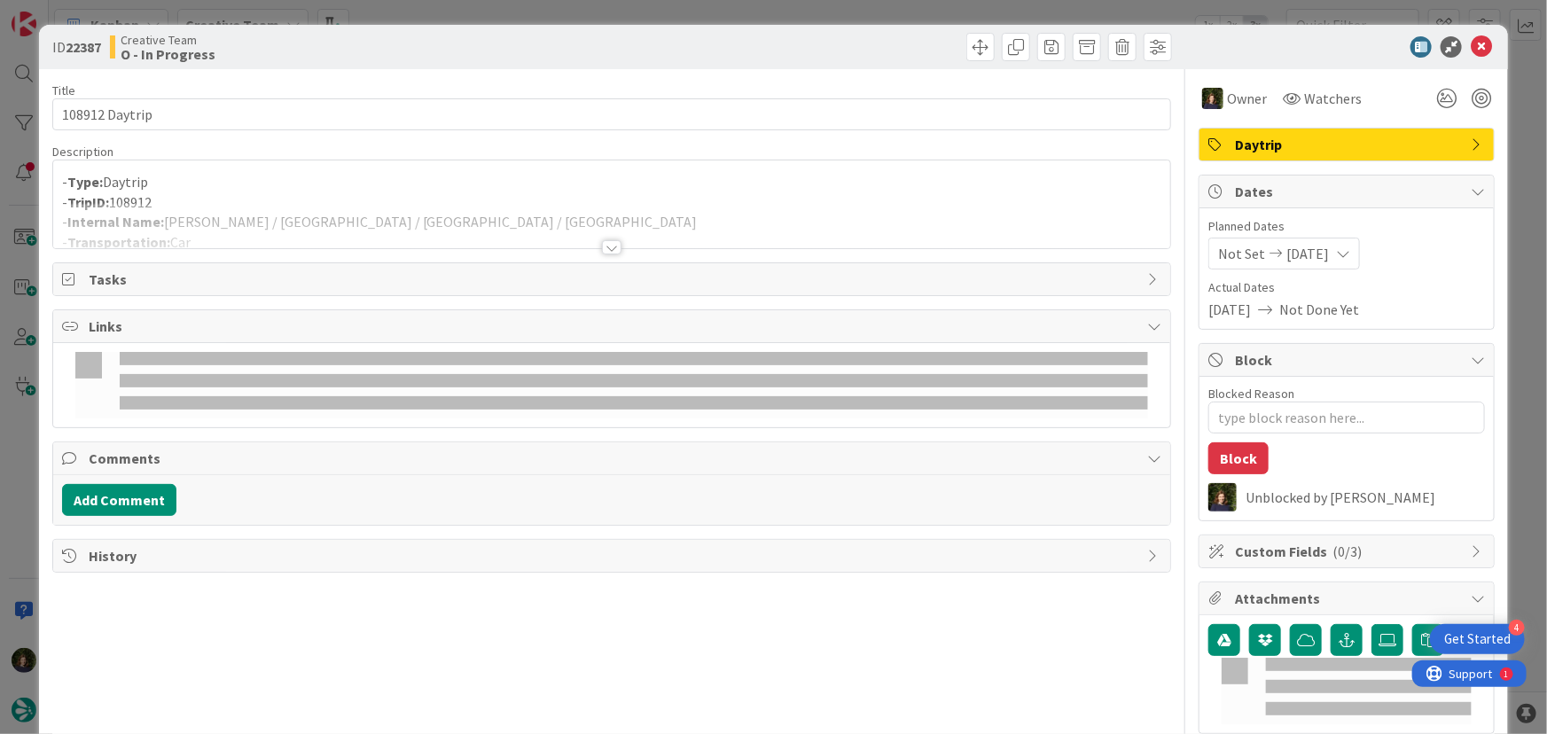
type textarea "x"
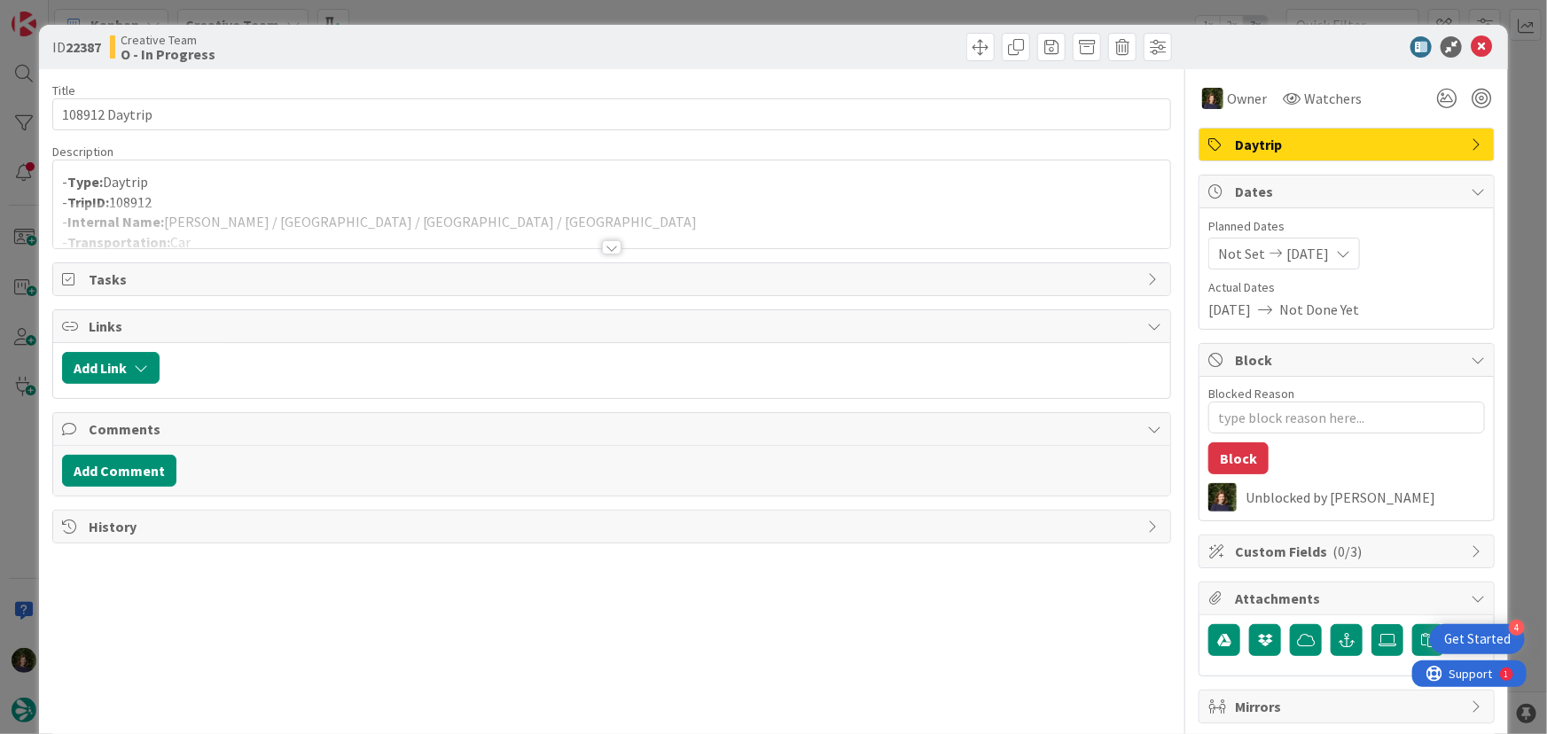
click at [616, 251] on div "Title 14 / 128 108912 Daytrip Description - Type: Daytrip - TripID: 108912 - In…" at bounding box center [612, 571] width 1120 height 1004
click at [608, 250] on div at bounding box center [612, 247] width 20 height 14
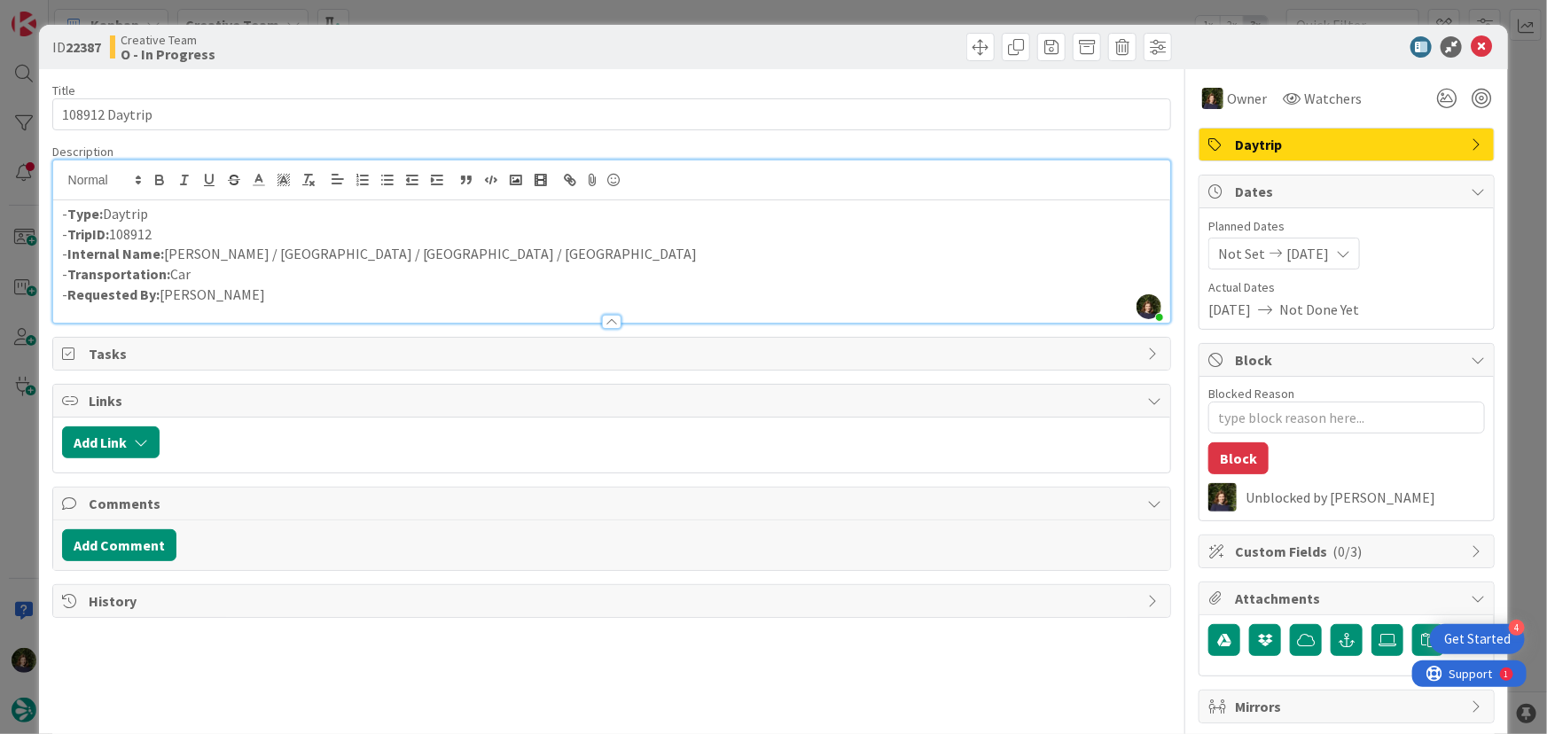
drag, startPoint x: 177, startPoint y: 236, endPoint x: 66, endPoint y: 233, distance: 111.7
click at [66, 234] on p "- TripID: 108912" at bounding box center [612, 234] width 1100 height 20
copy p "TripID: 108912"
drag, startPoint x: 1472, startPoint y: 46, endPoint x: 1305, endPoint y: 170, distance: 207.8
click at [1472, 47] on icon at bounding box center [1481, 46] width 21 height 21
